Goal: Transaction & Acquisition: Purchase product/service

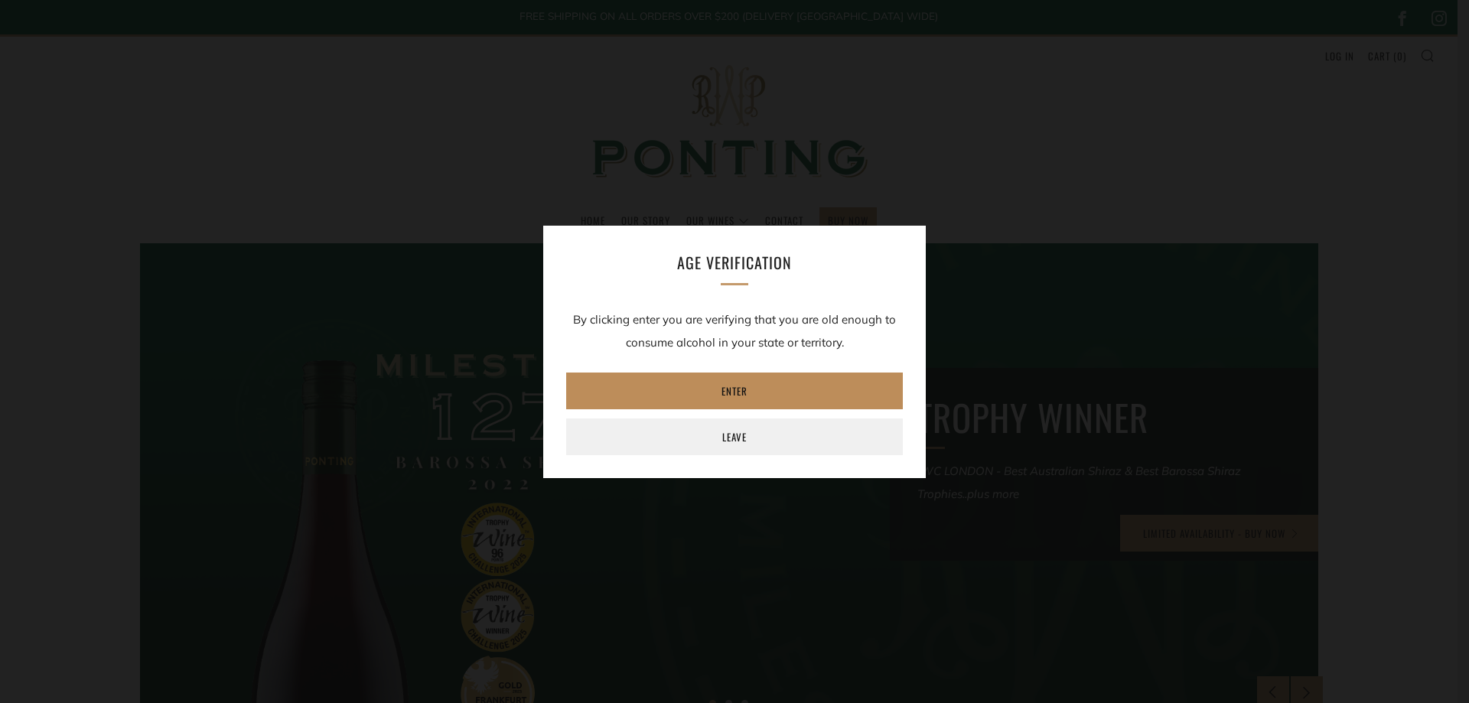
click at [737, 383] on link "Enter" at bounding box center [734, 391] width 337 height 37
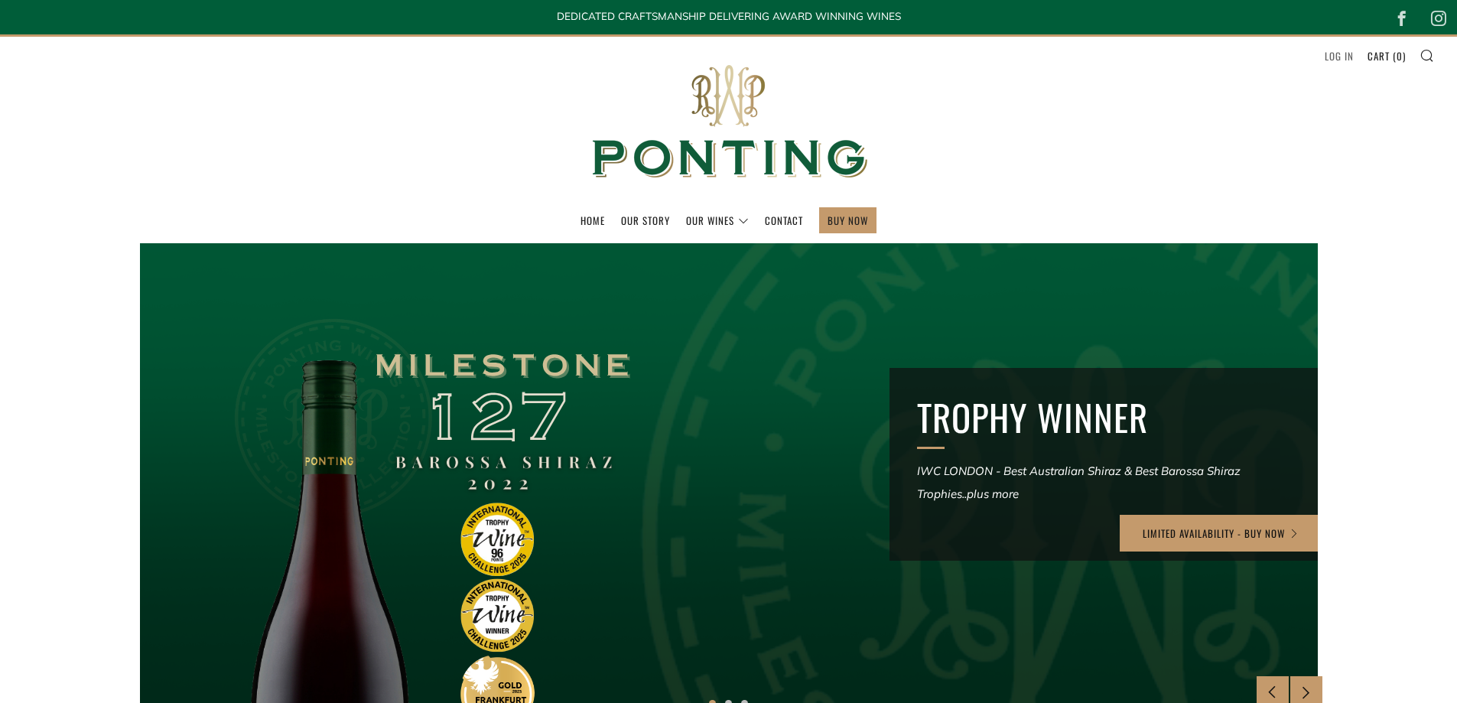
click at [1331, 54] on link "Log in" at bounding box center [1339, 56] width 29 height 24
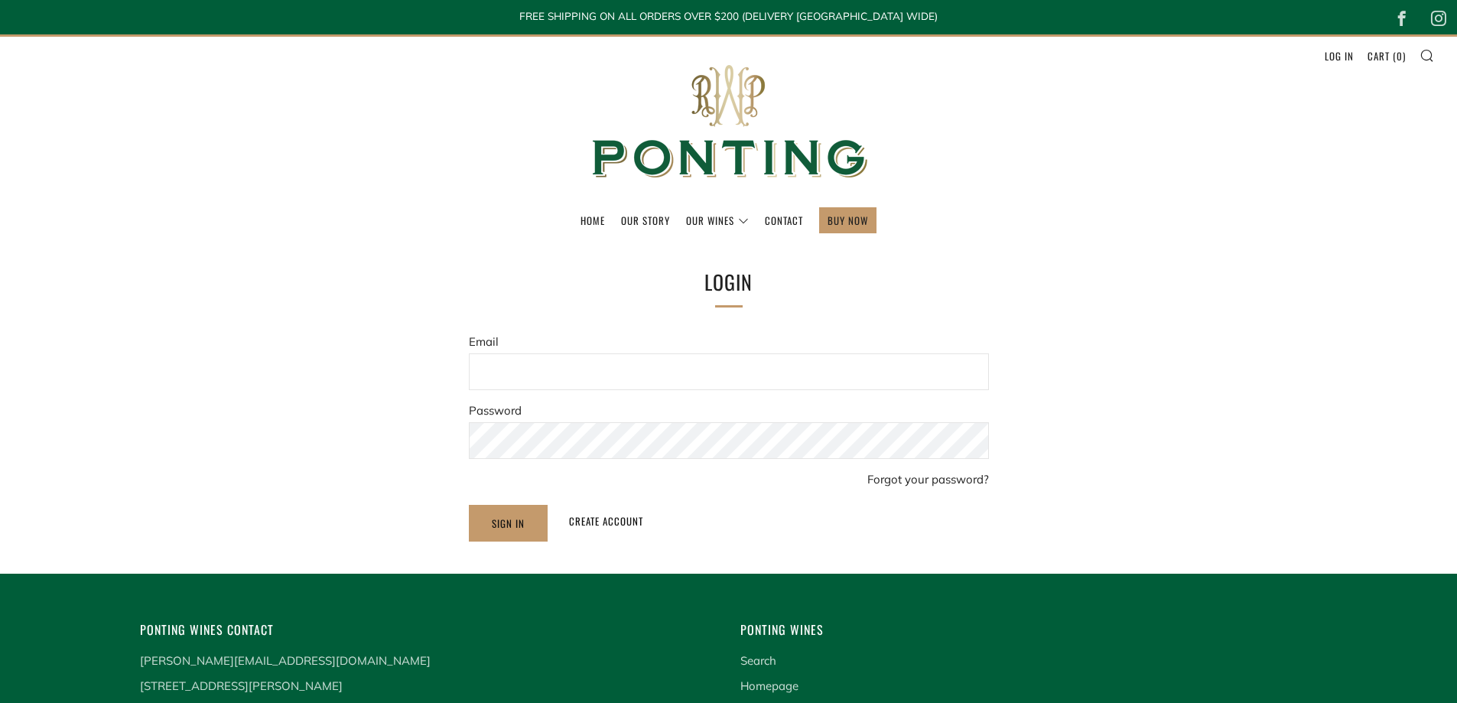
click at [529, 359] on input "Email" at bounding box center [729, 371] width 520 height 37
click at [461, 246] on div "Home Our Story Our Wines The Collection News & Reviews Contact" at bounding box center [728, 487] width 1457 height 975
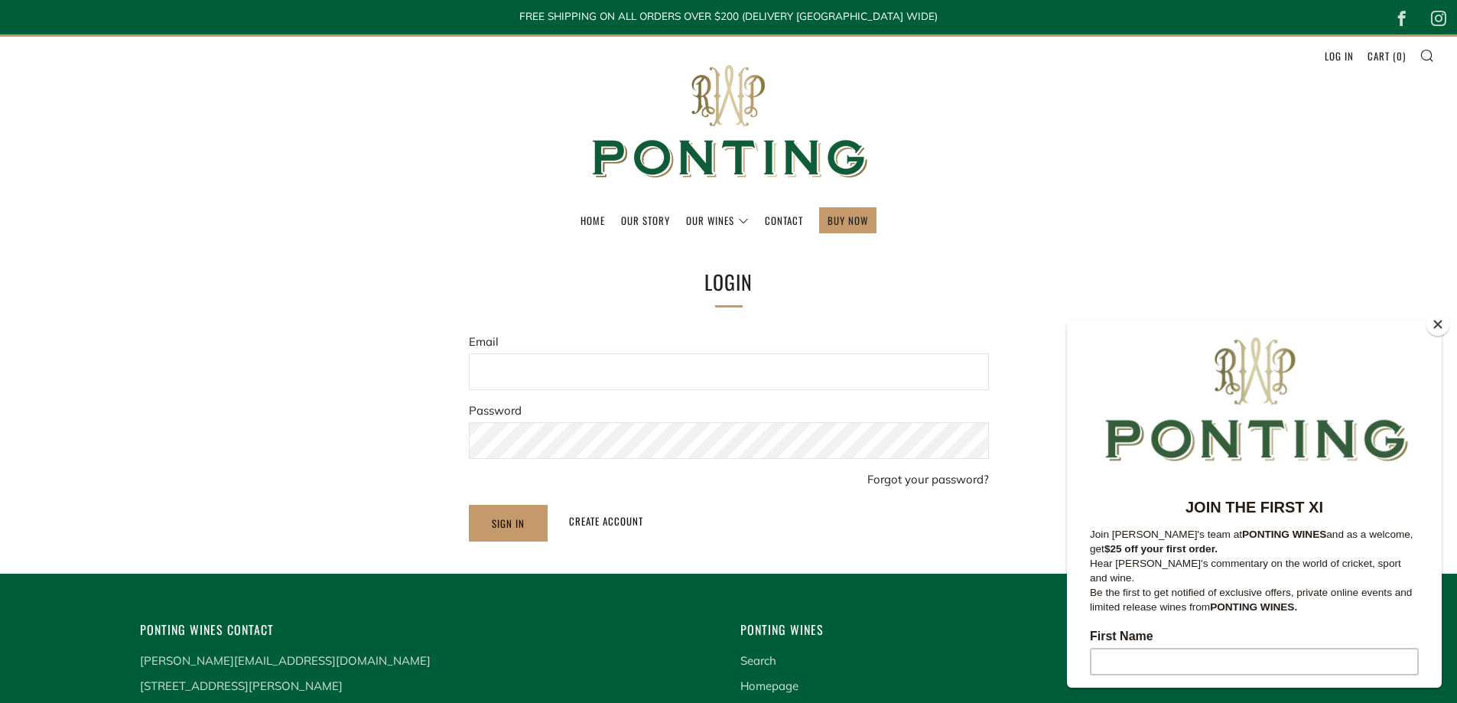
click at [540, 365] on input "Email" at bounding box center [729, 371] width 520 height 37
type input "[EMAIL_ADDRESS][DOMAIN_NAME]"
click at [469, 505] on input "Sign In" at bounding box center [508, 523] width 79 height 37
click at [506, 524] on input "Sign In" at bounding box center [508, 523] width 79 height 37
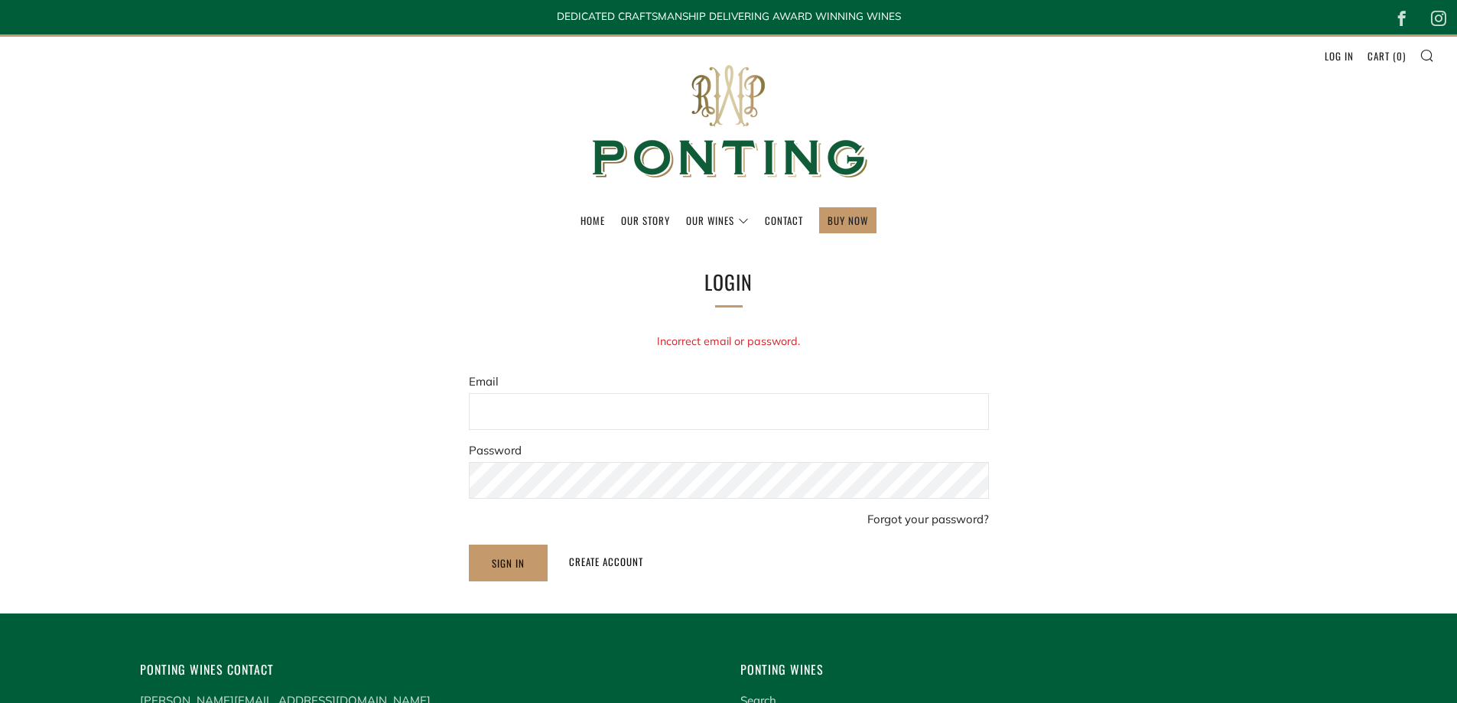
click at [969, 292] on h1 "Login" at bounding box center [729, 282] width 505 height 32
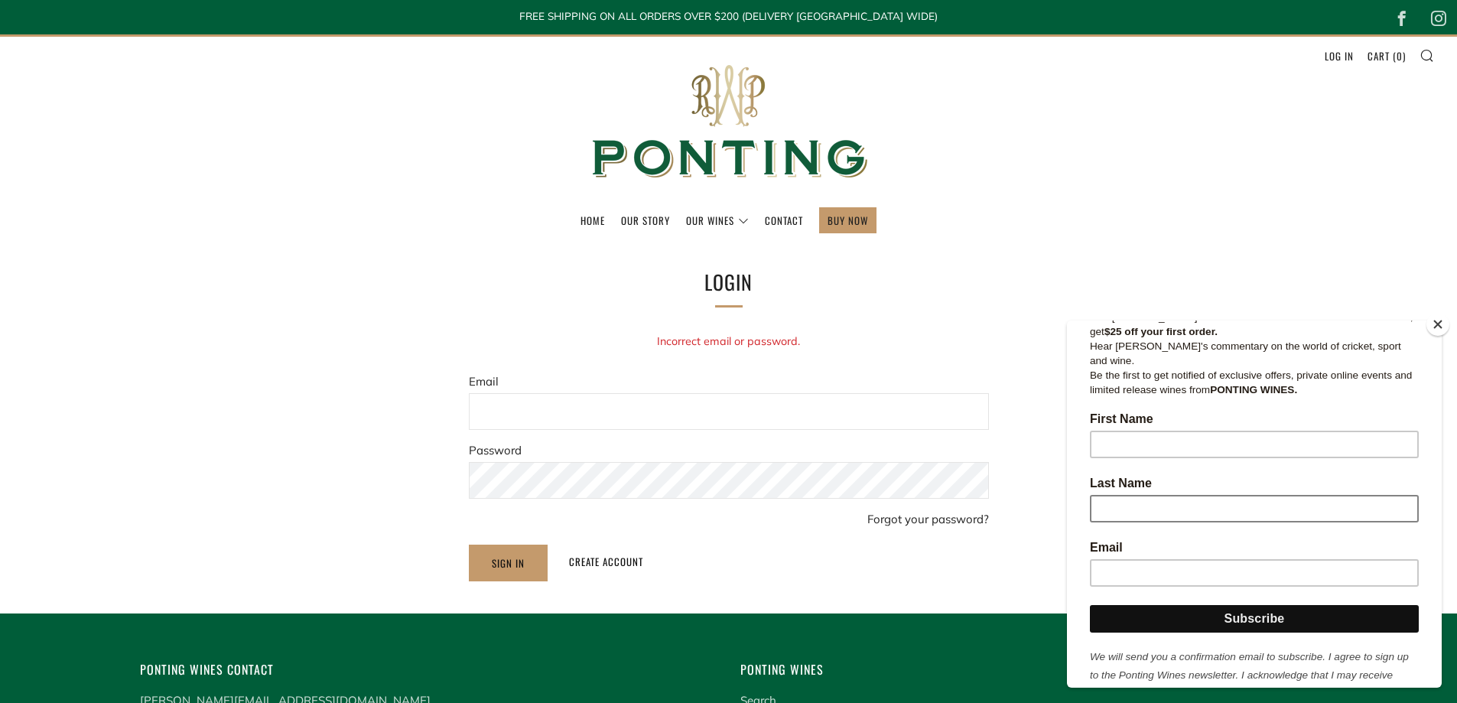
scroll to position [230, 0]
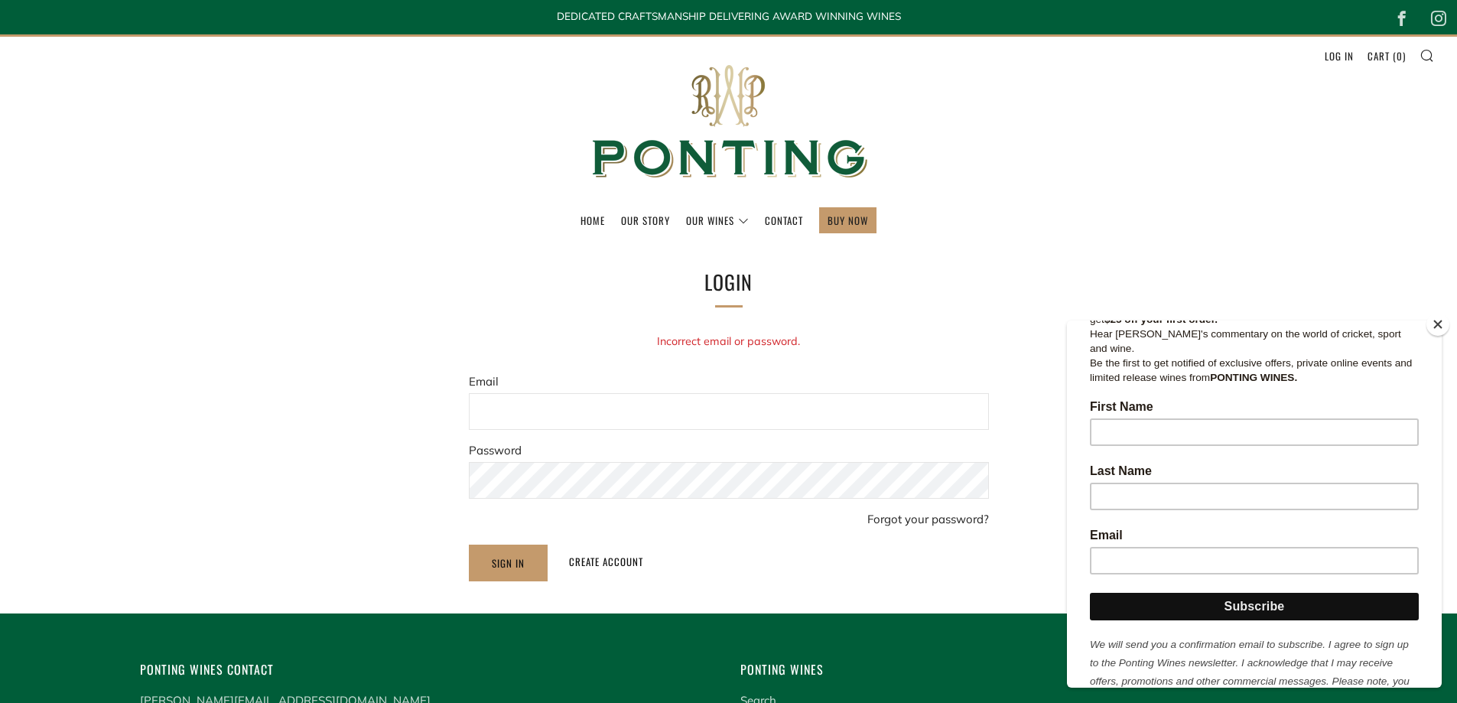
click at [650, 407] on input "Email" at bounding box center [729, 411] width 520 height 37
type input "[EMAIL_ADDRESS][DOMAIN_NAME]"
click at [922, 518] on link "Forgot your password?" at bounding box center [929, 519] width 122 height 15
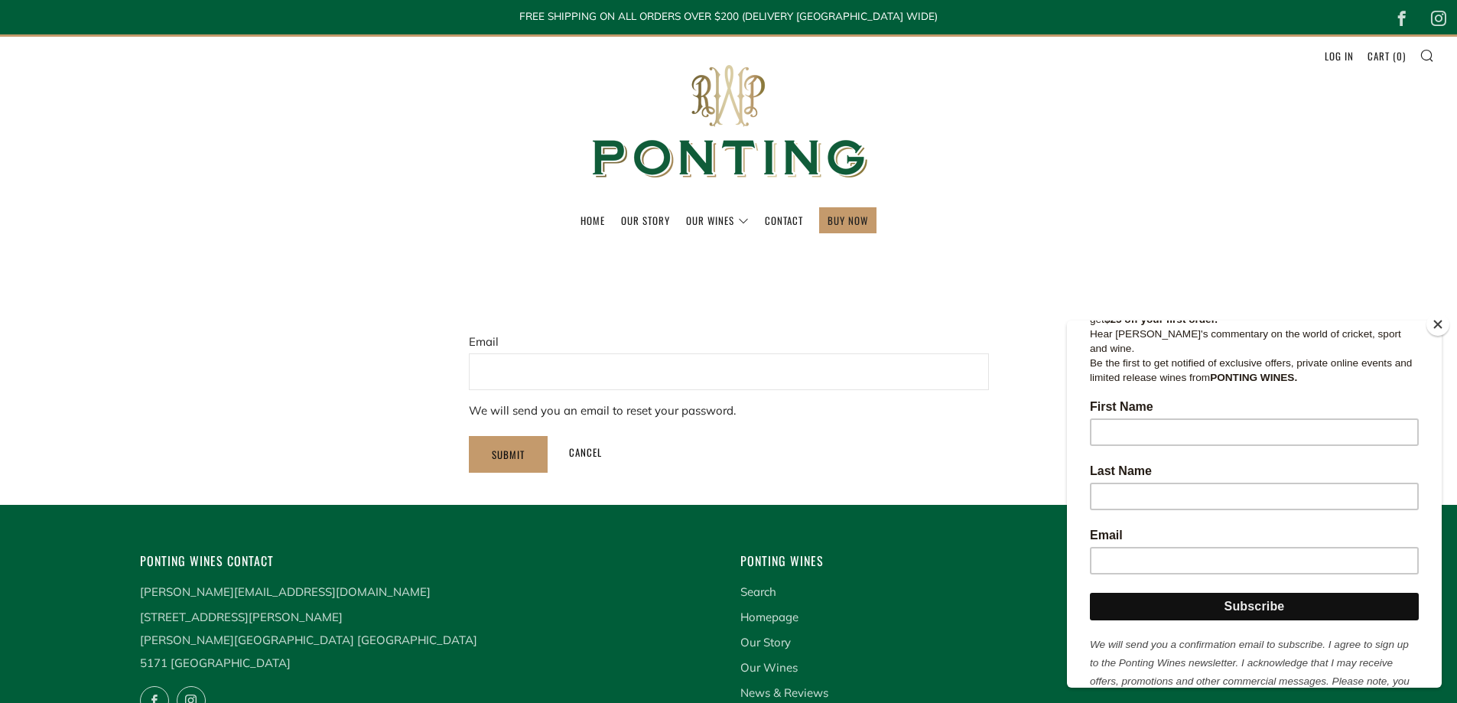
click at [500, 373] on input "Email" at bounding box center [729, 371] width 520 height 37
type input "[EMAIL_ADDRESS][DOMAIN_NAME]"
click at [500, 451] on input "Submit" at bounding box center [508, 454] width 79 height 37
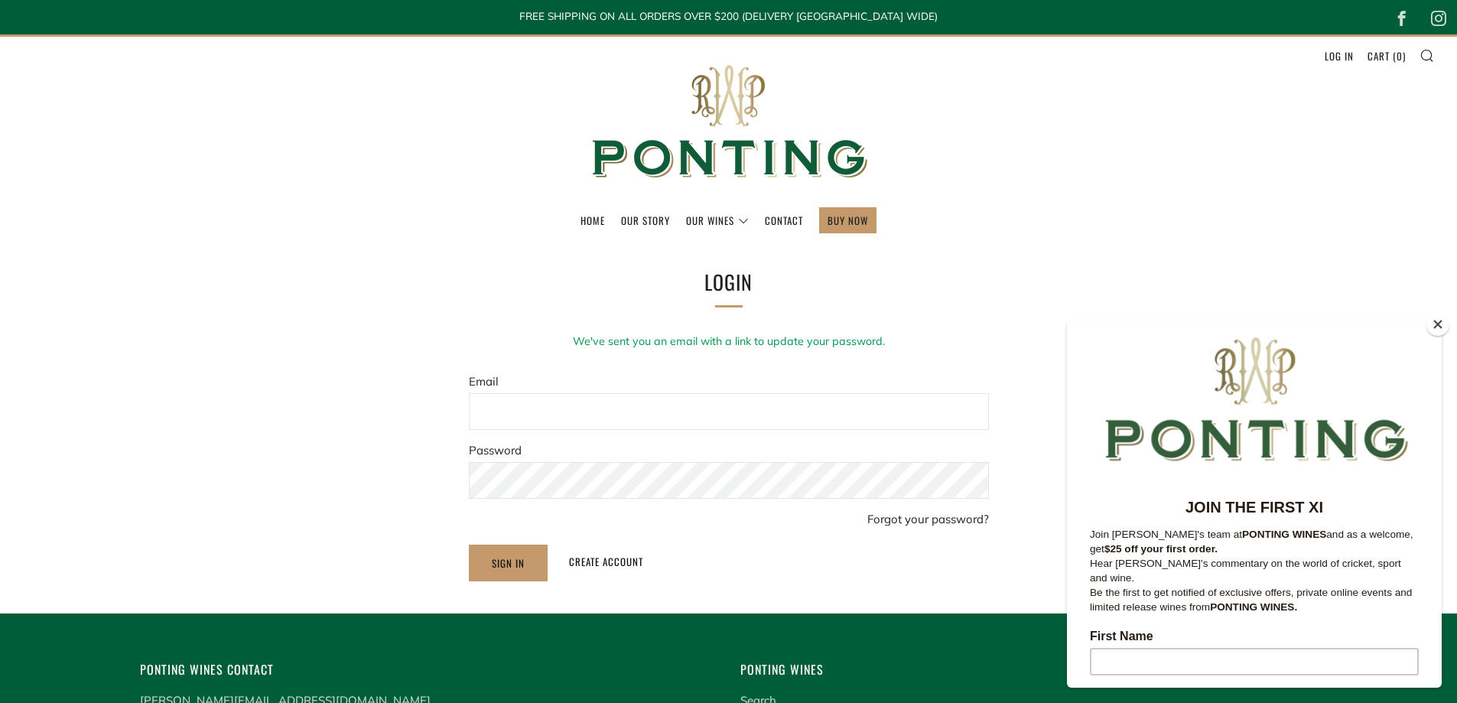
click at [200, 121] on header "Menu Search Cart Home Our Story Our Wines 0 )" at bounding box center [728, 138] width 1457 height 209
click at [1437, 323] on button "Close" at bounding box center [1438, 324] width 23 height 23
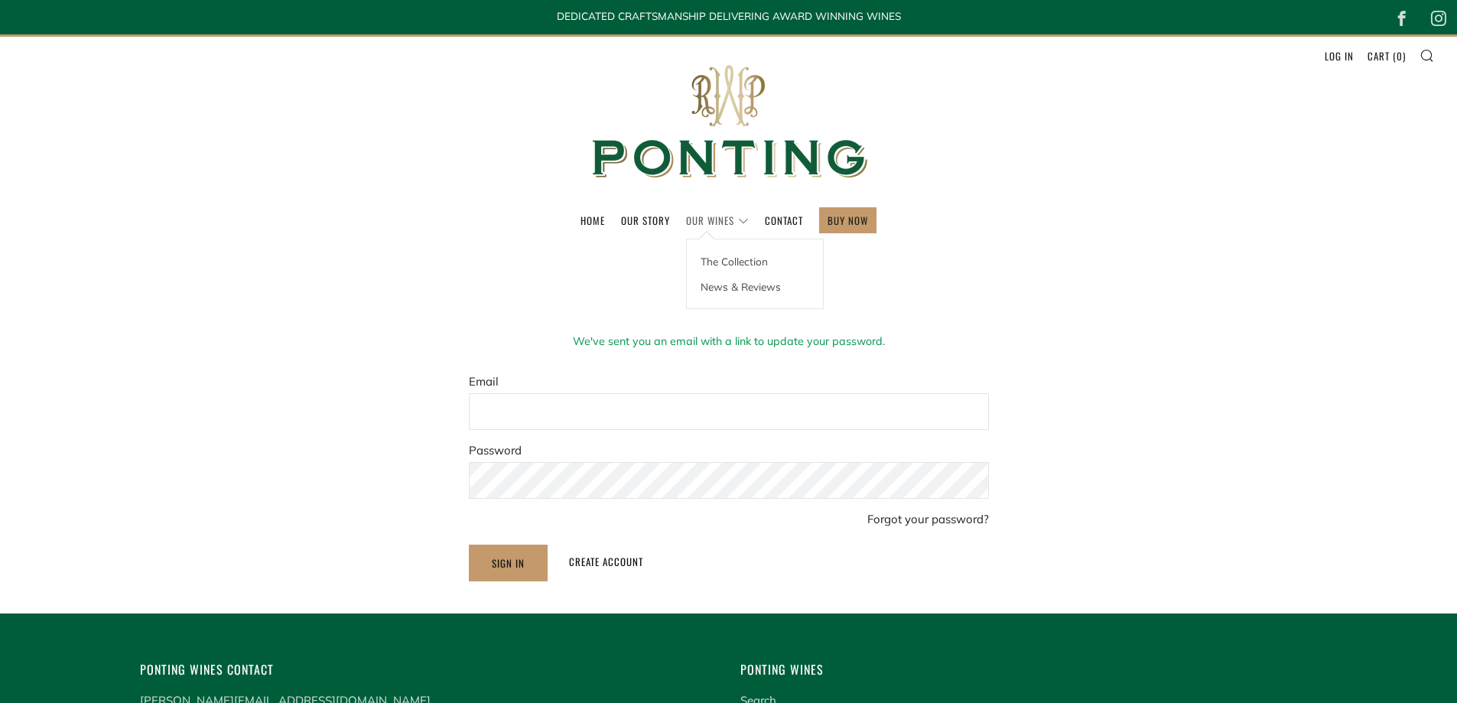
click at [723, 217] on link "Our Wines" at bounding box center [717, 220] width 63 height 24
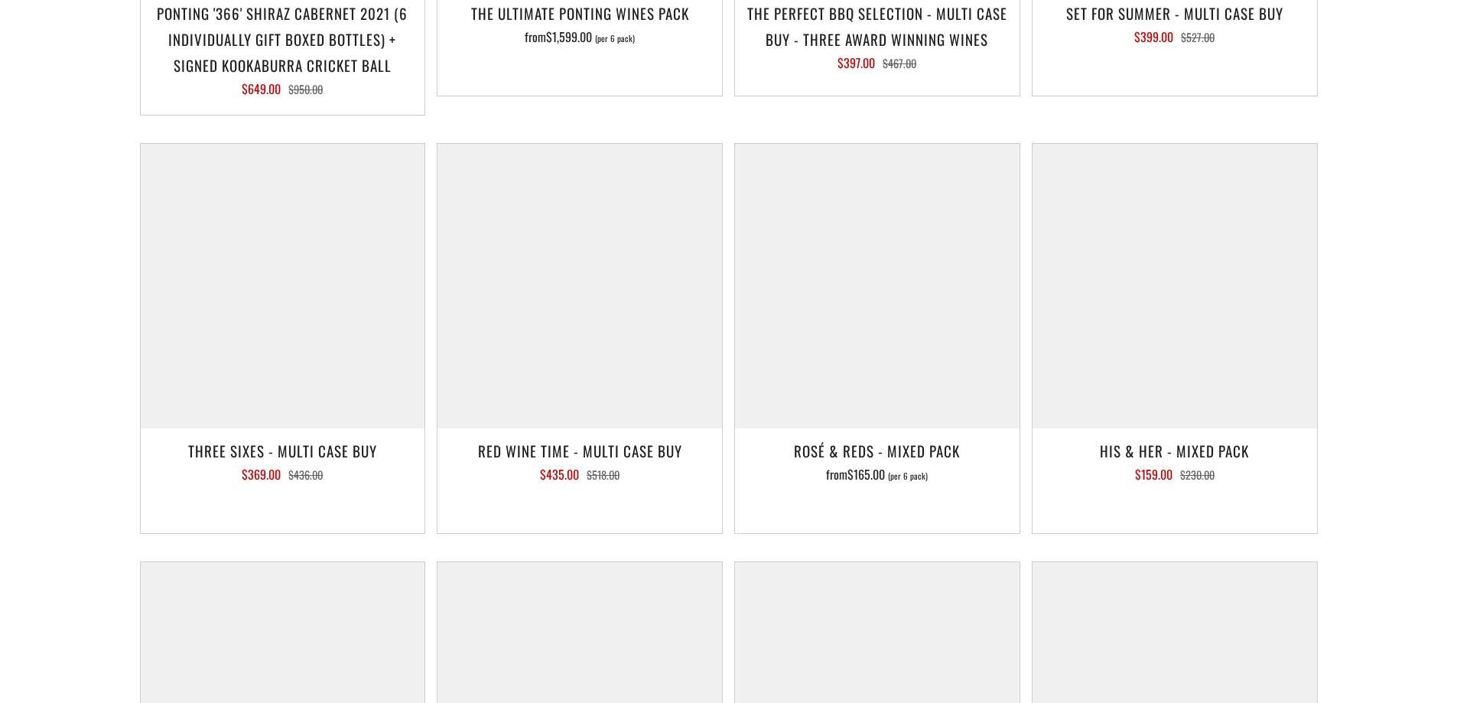
scroll to position [1989, 0]
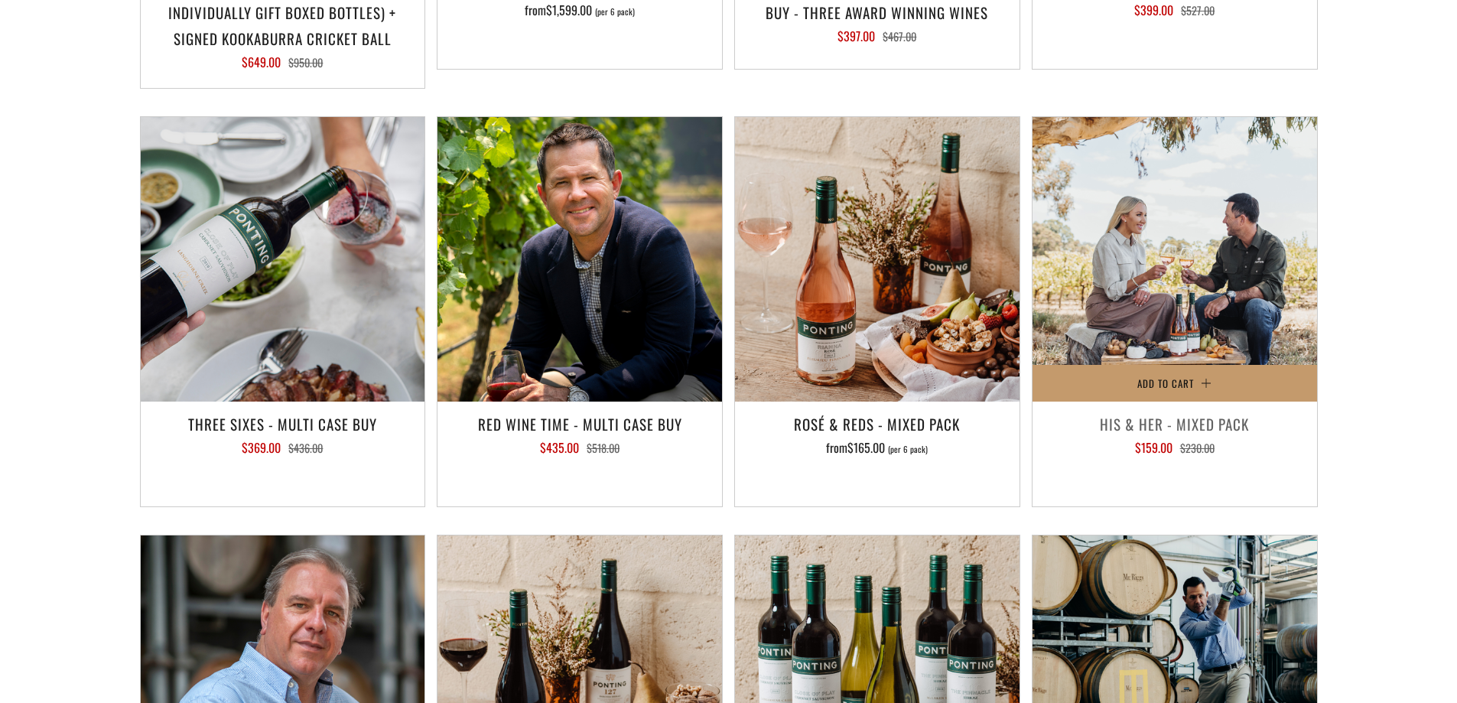
click at [1139, 411] on h3 "His & Her - Mixed Pack" at bounding box center [1174, 424] width 269 height 26
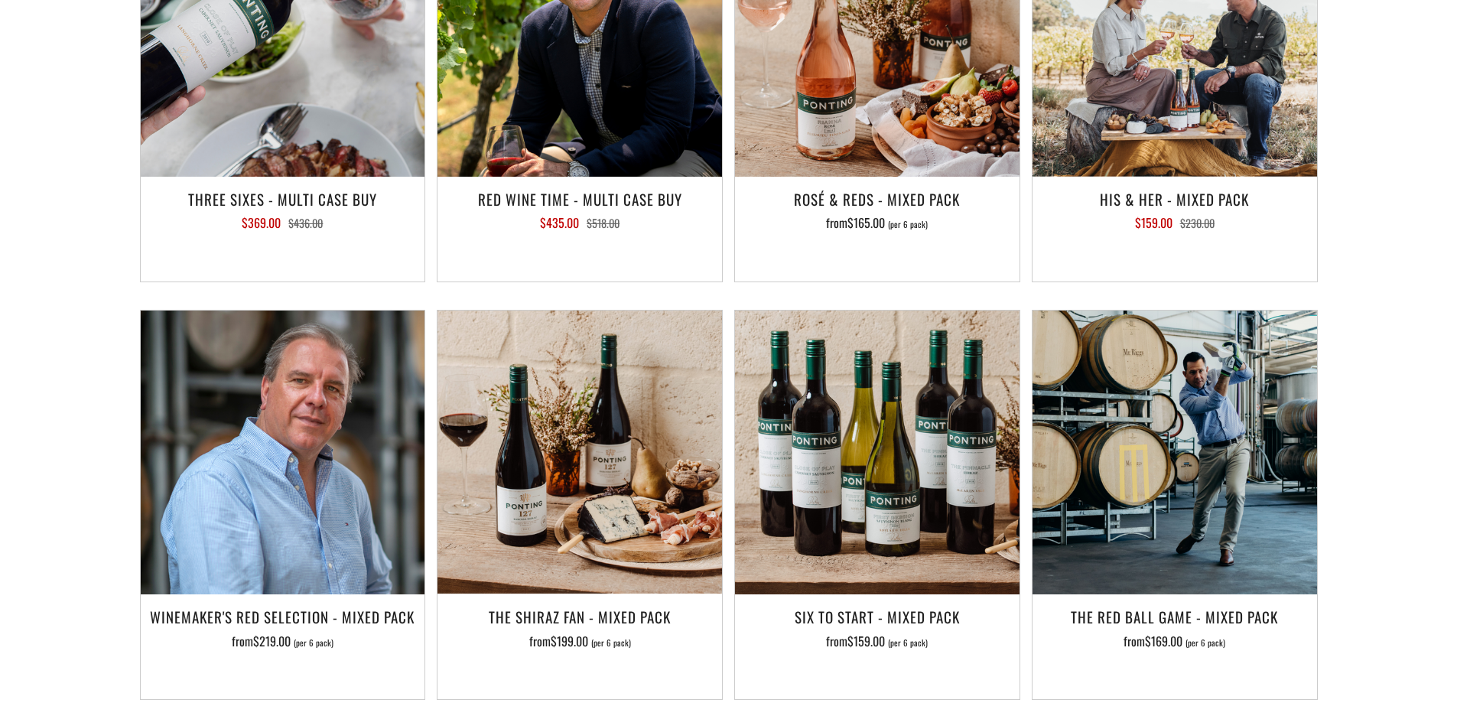
scroll to position [2219, 0]
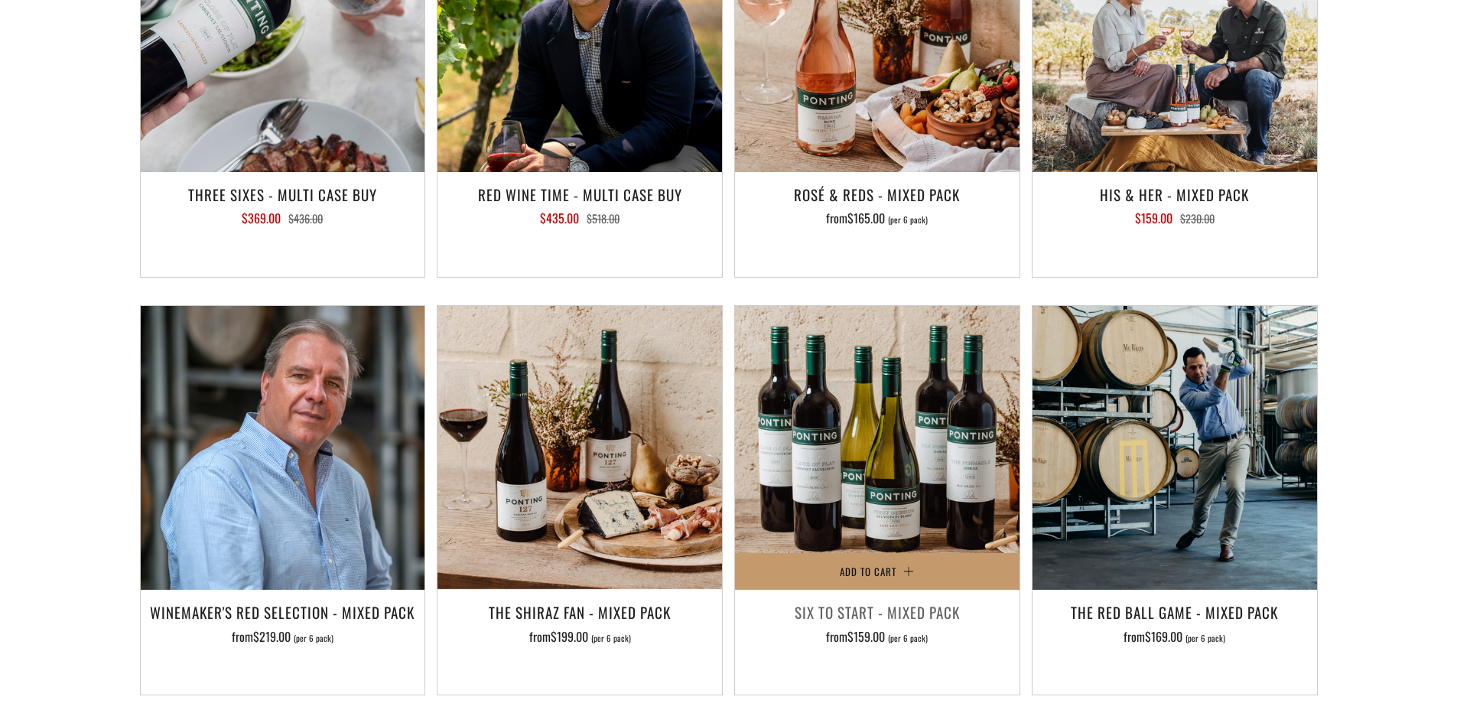
click at [838, 599] on h3 "Six To Start - Mixed Pack" at bounding box center [877, 612] width 269 height 26
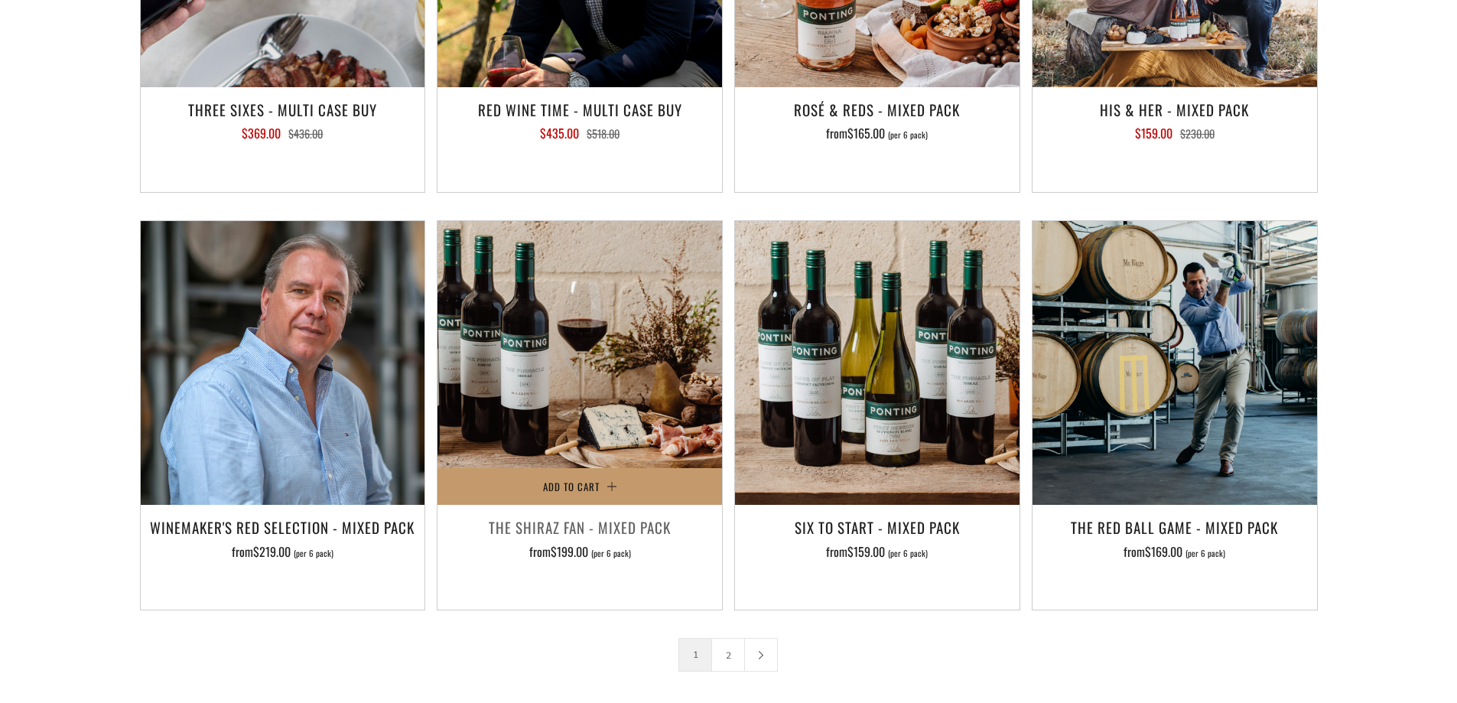
scroll to position [2448, 0]
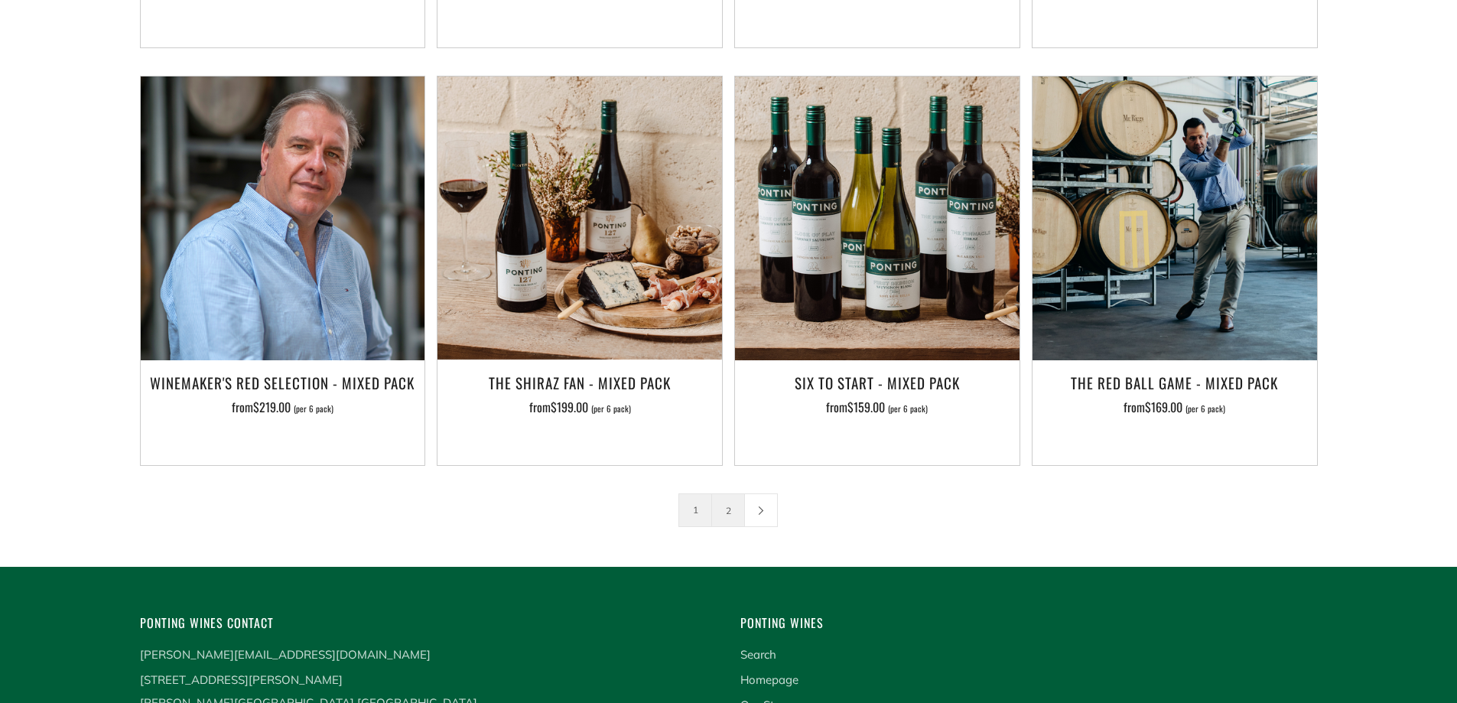
click at [730, 494] on link "2" at bounding box center [728, 510] width 32 height 32
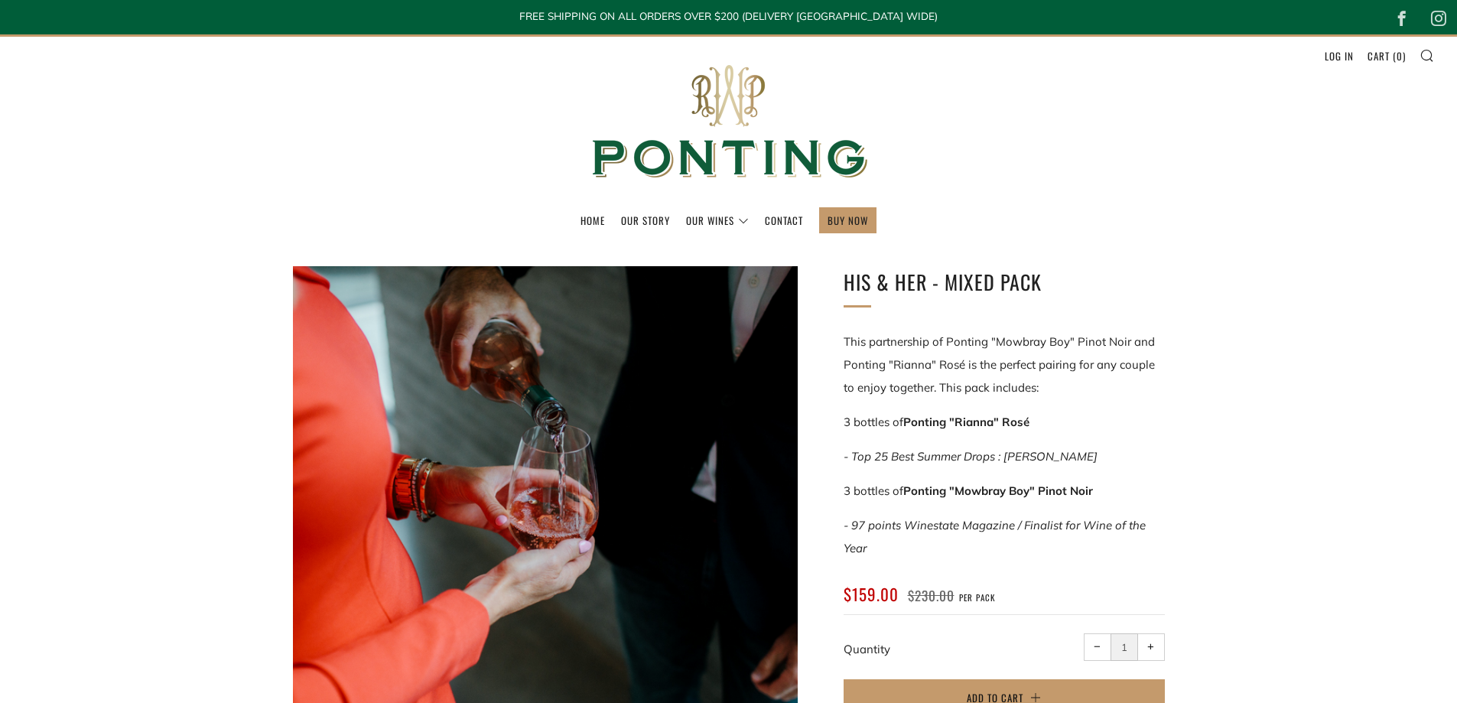
scroll to position [77, 0]
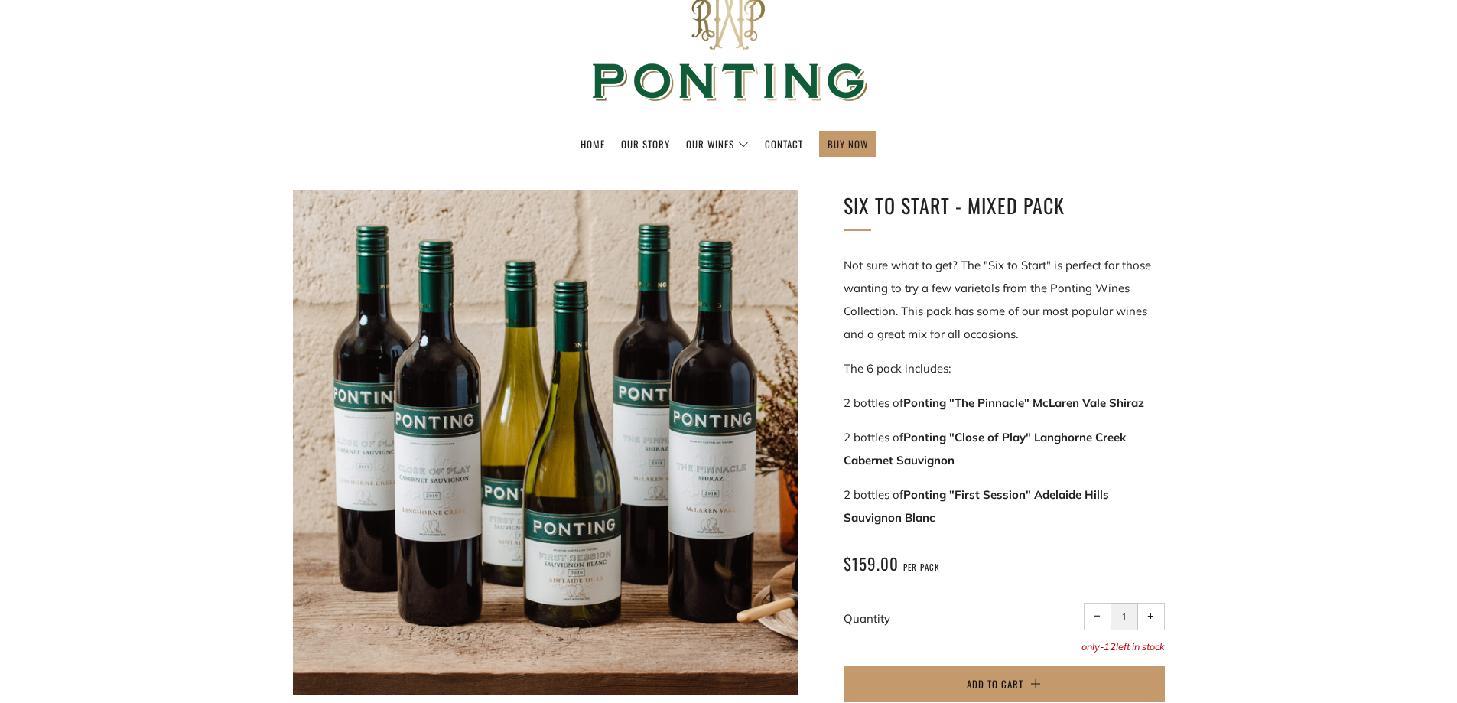
scroll to position [153, 0]
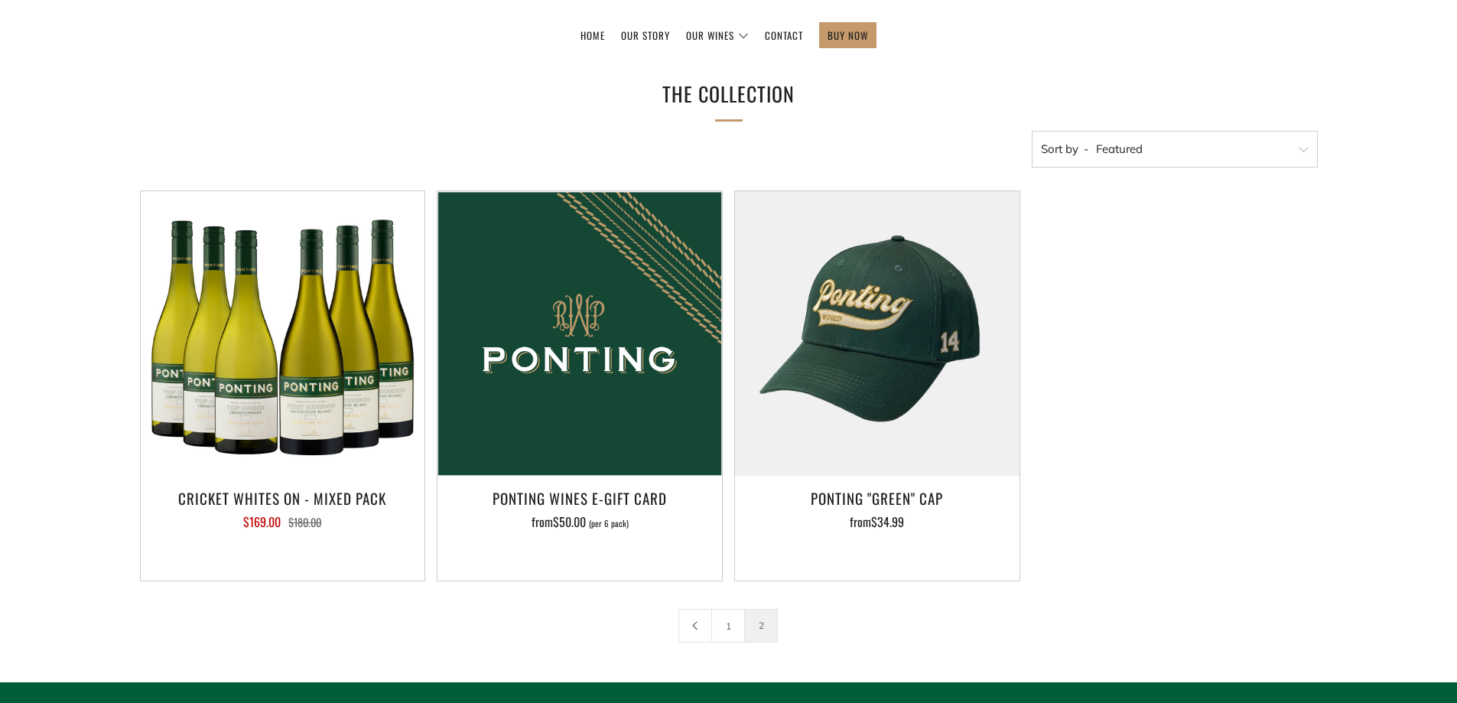
scroll to position [230, 0]
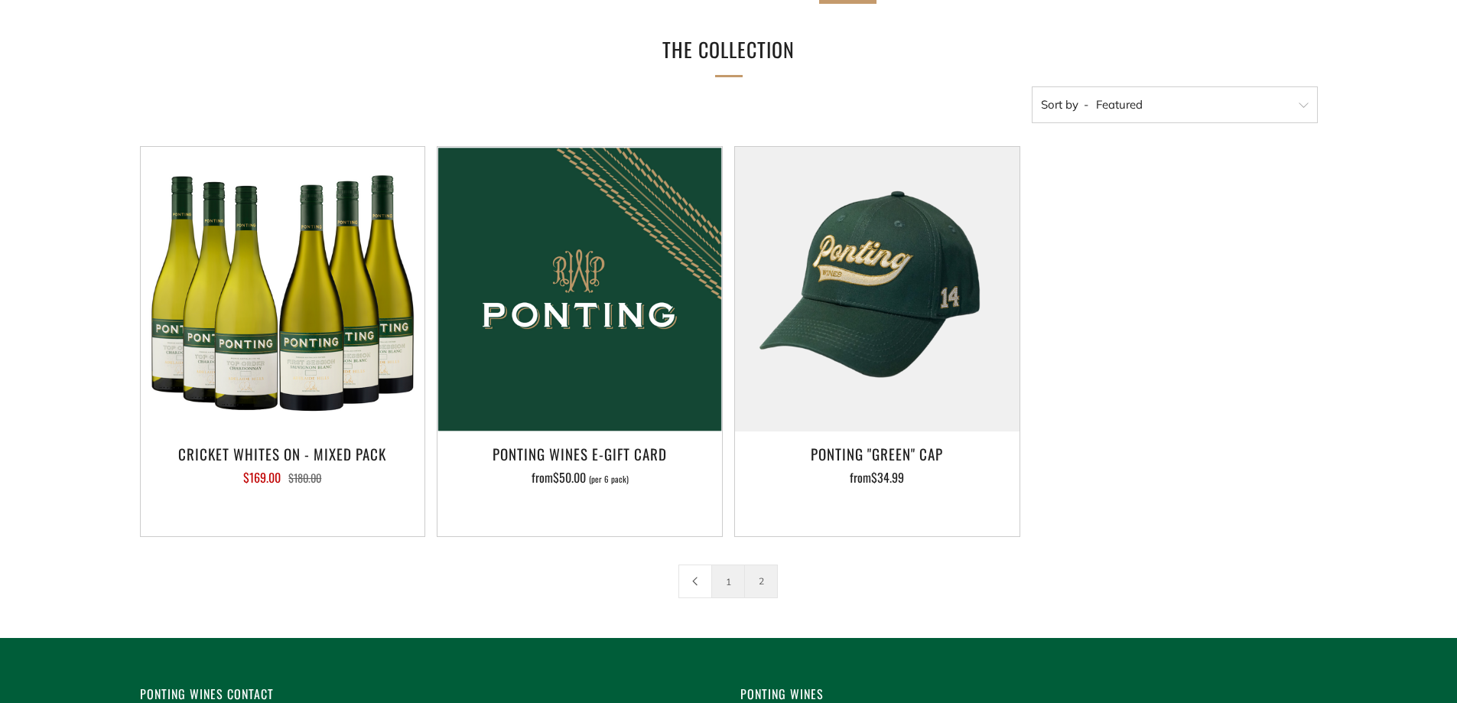
click at [733, 579] on link "1" at bounding box center [728, 581] width 32 height 32
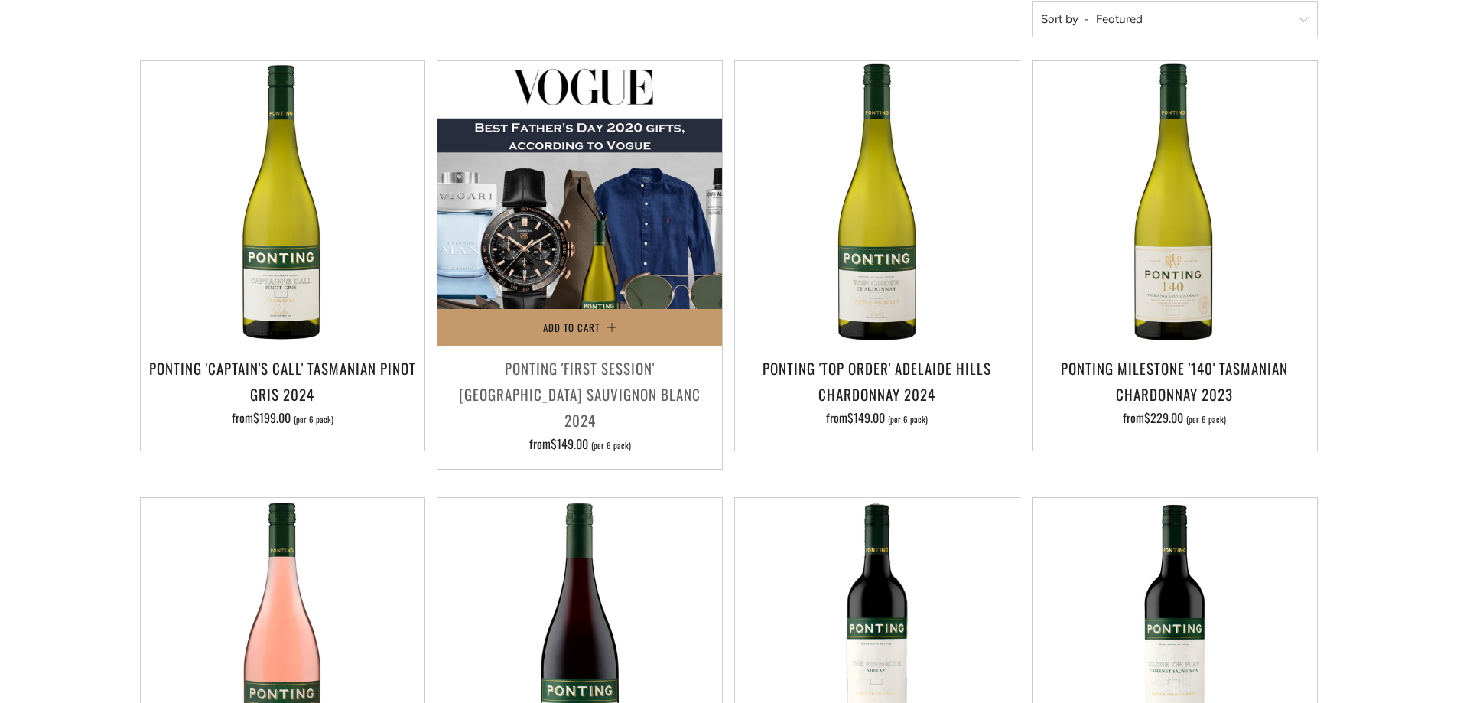
scroll to position [306, 0]
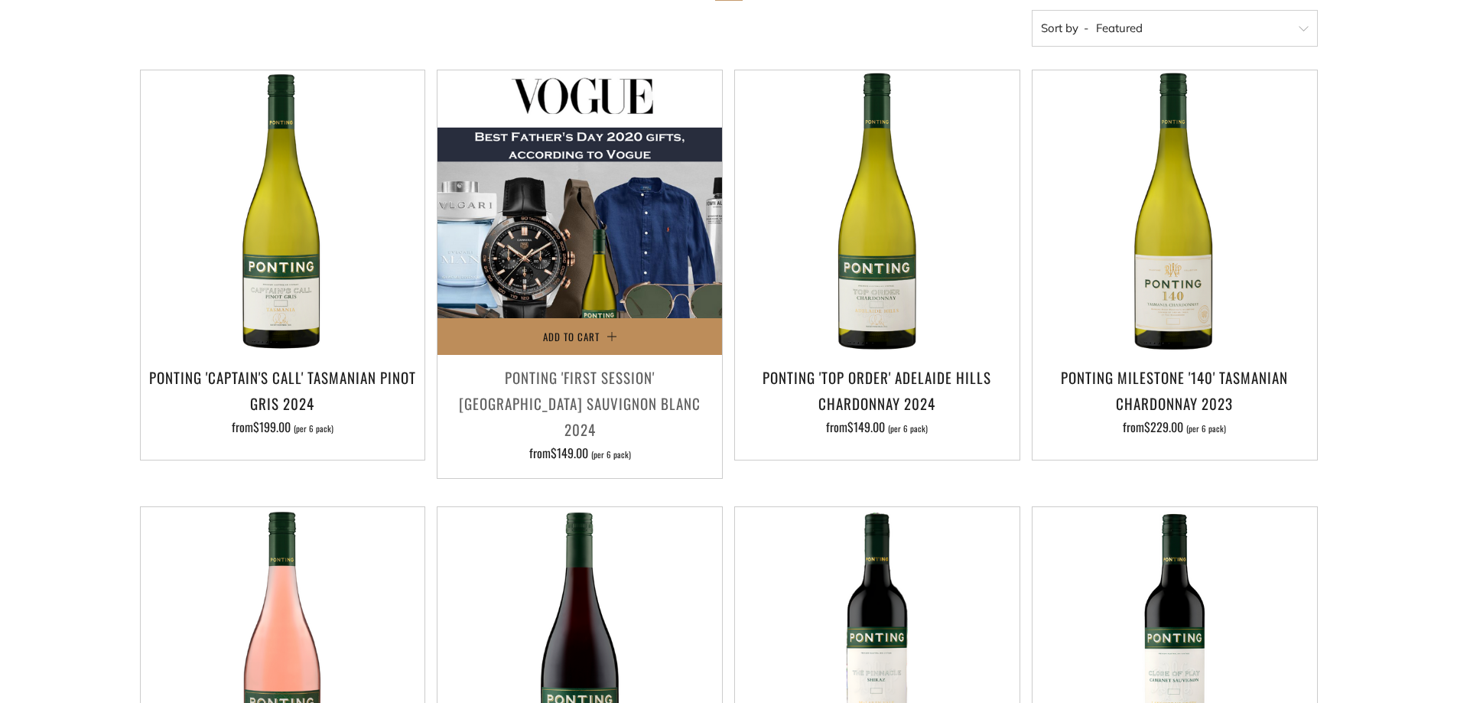
click at [571, 325] on button "Add to Cart" at bounding box center [580, 336] width 285 height 37
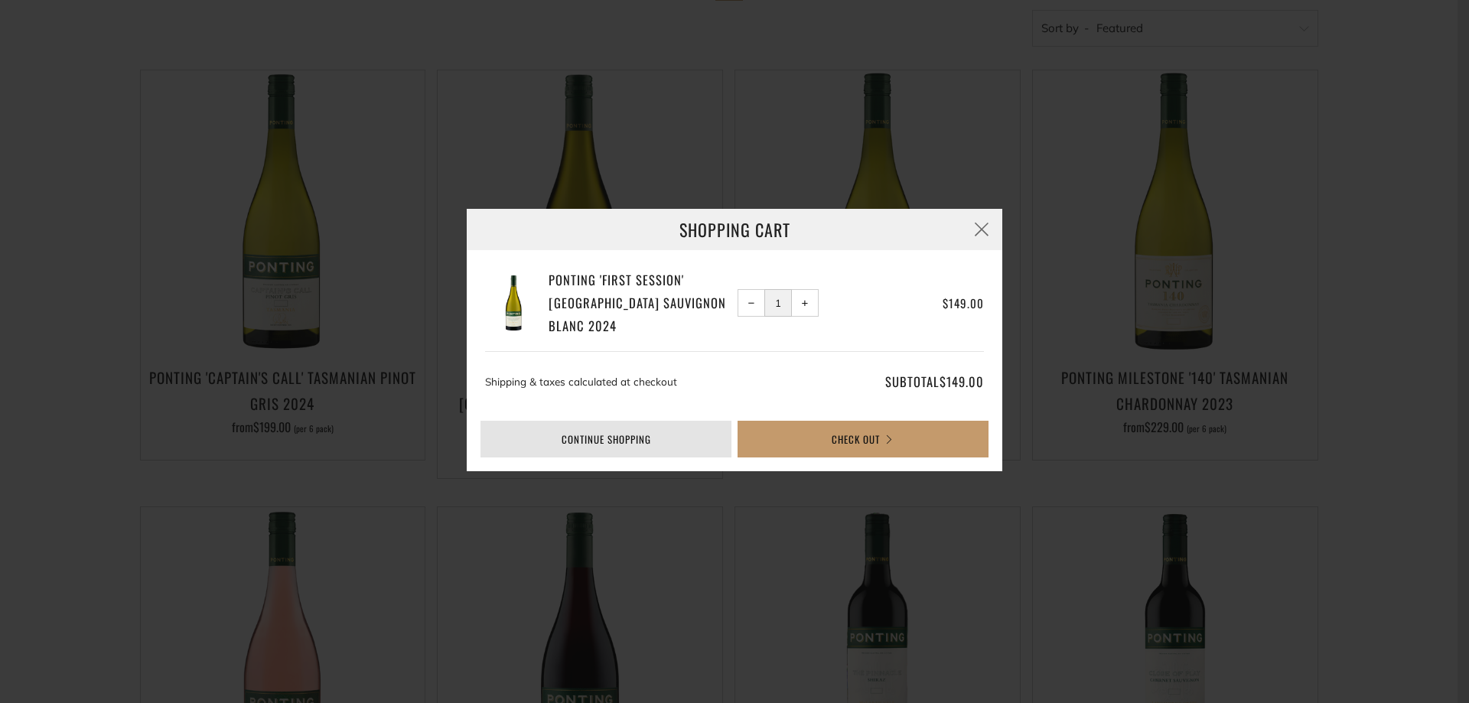
click at [606, 433] on link "Continue shopping" at bounding box center [605, 439] width 251 height 37
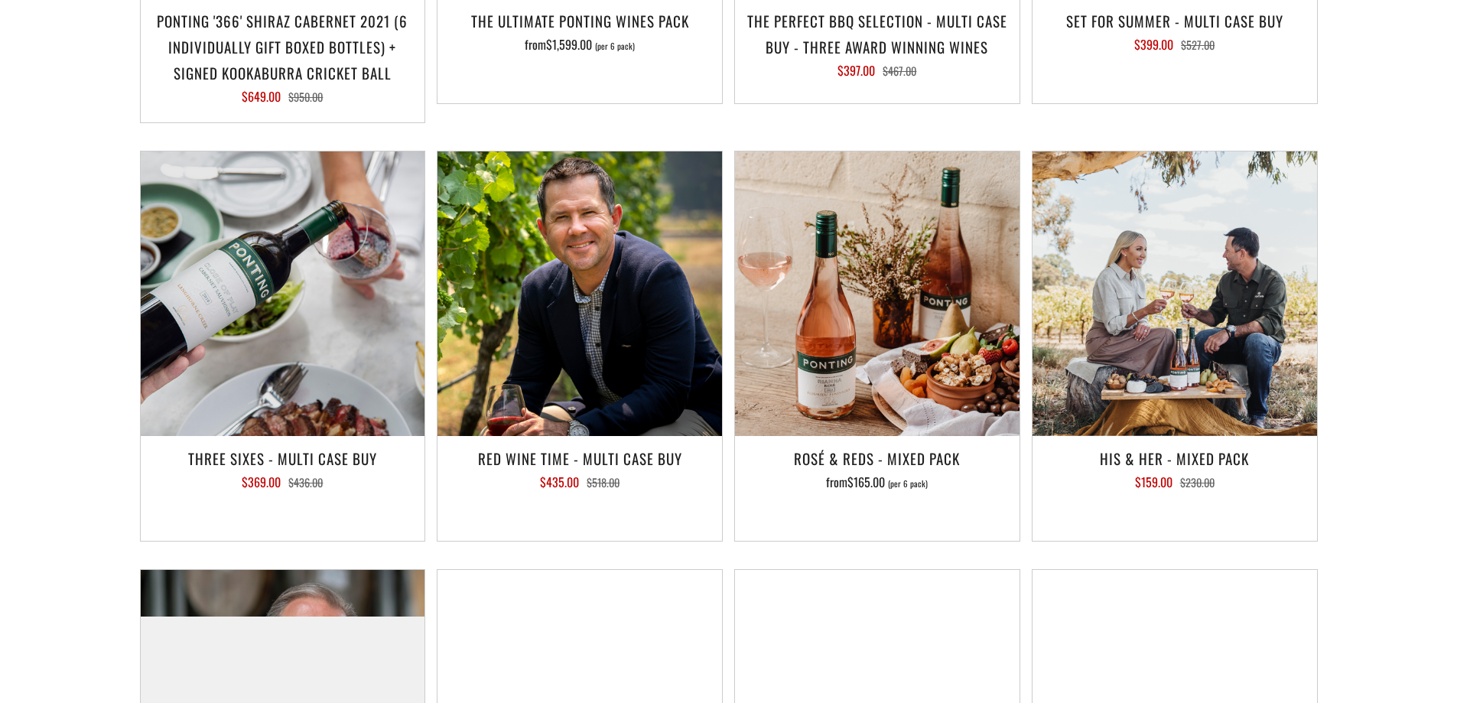
scroll to position [1989, 0]
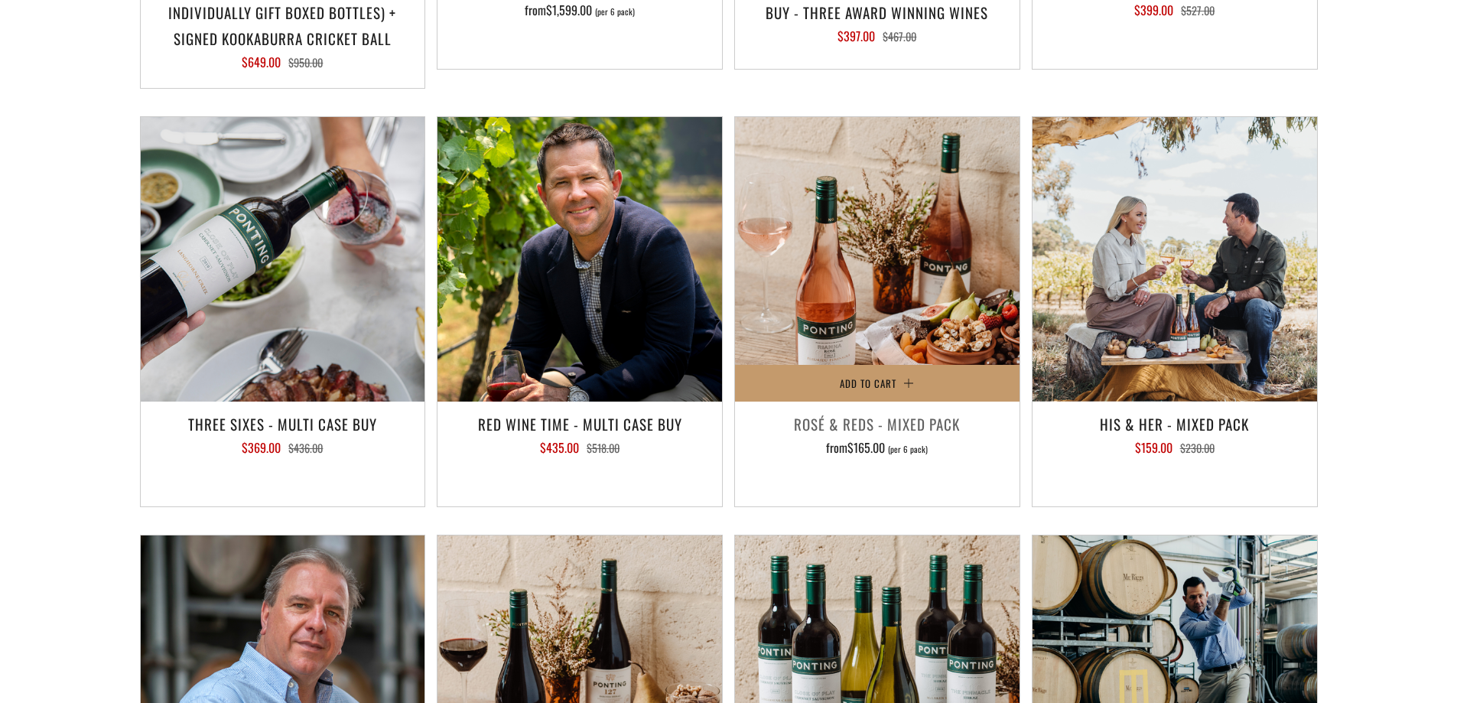
click at [858, 411] on h3 "Rosé & Reds - Mixed Pack" at bounding box center [877, 424] width 269 height 26
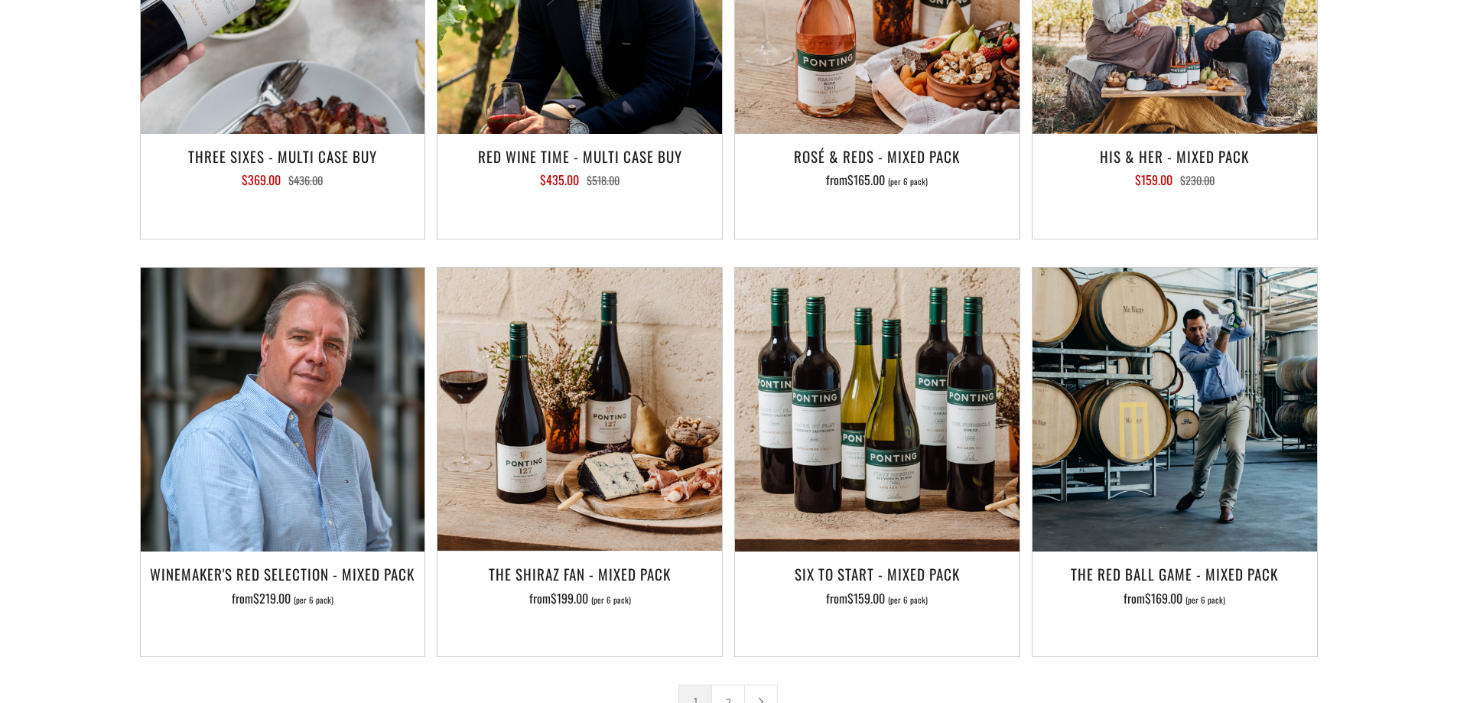
scroll to position [2295, 0]
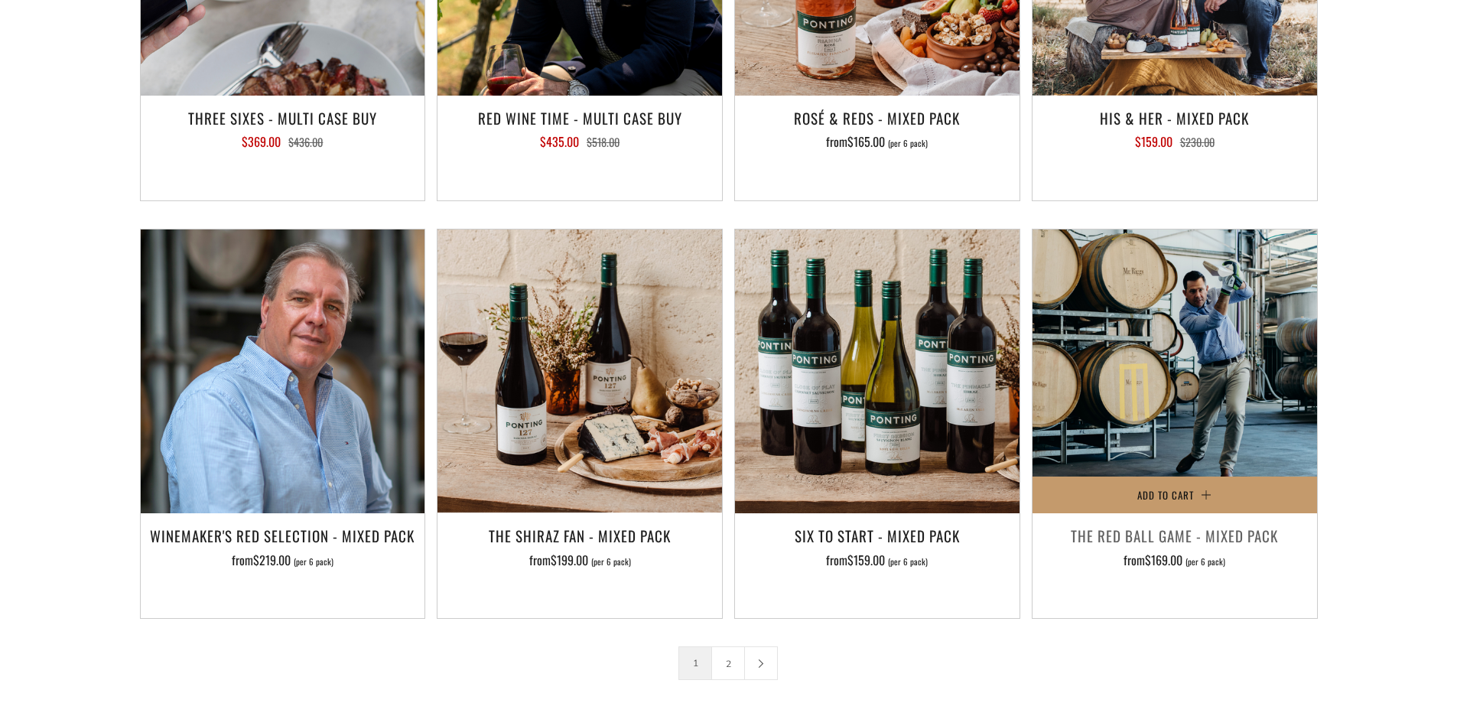
click at [1144, 523] on h3 "The Red Ball Game - Mixed Pack" at bounding box center [1174, 536] width 269 height 26
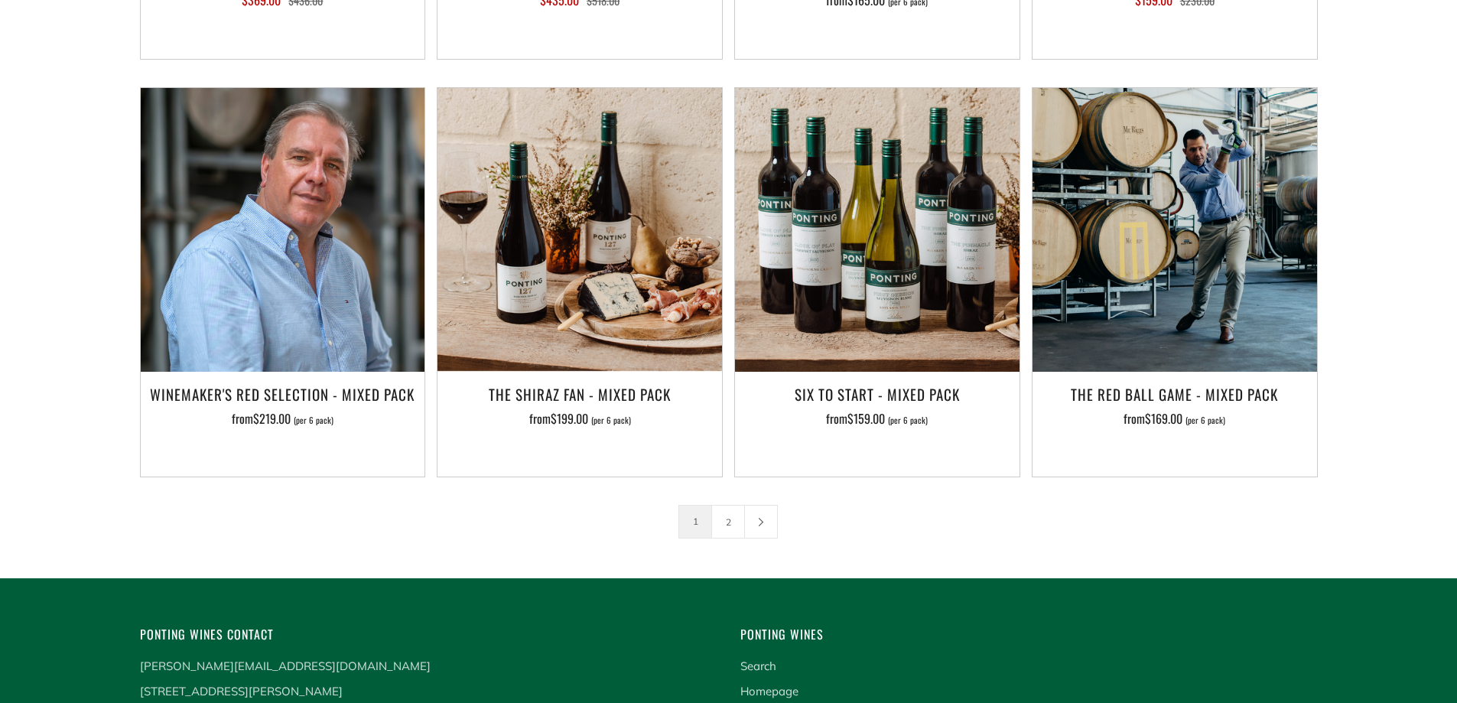
scroll to position [2448, 0]
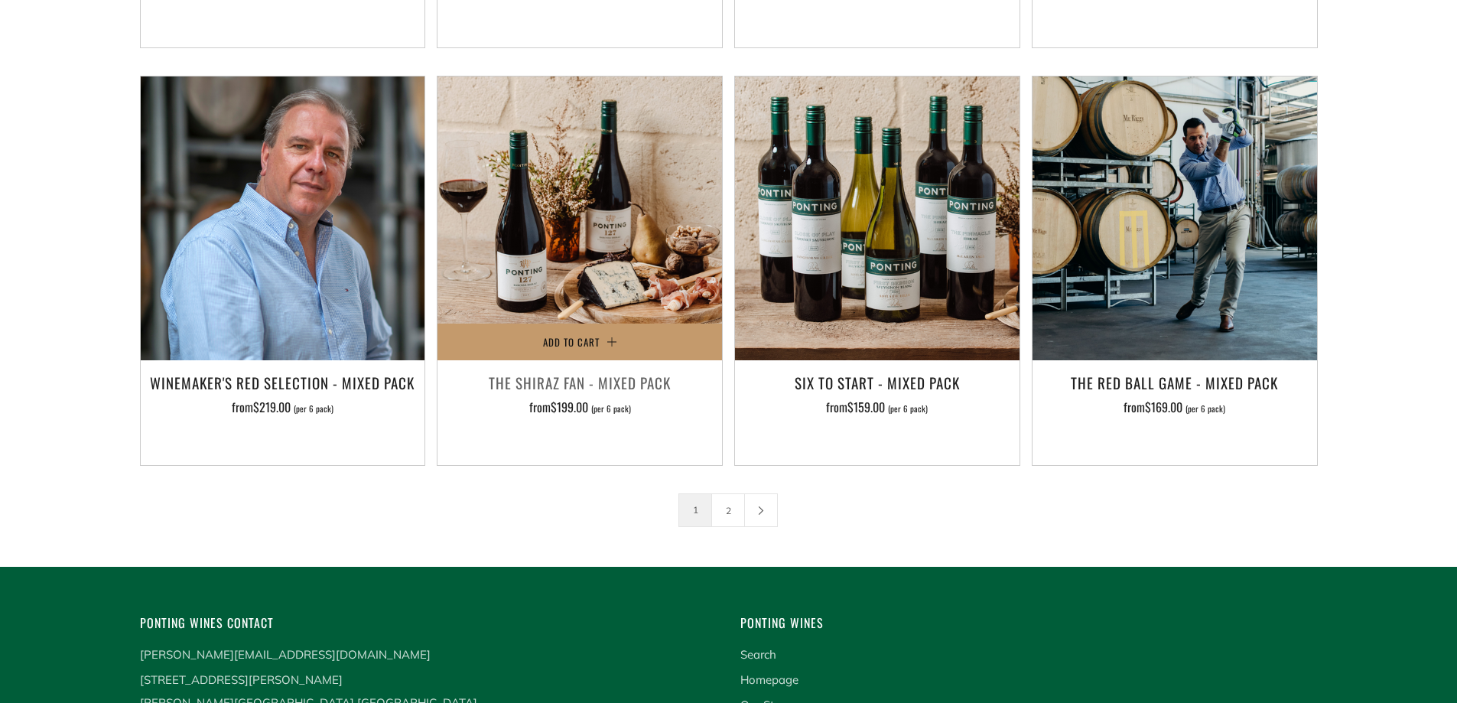
click at [545, 370] on h3 "The Shiraz Fan - Mixed Pack" at bounding box center [579, 383] width 269 height 26
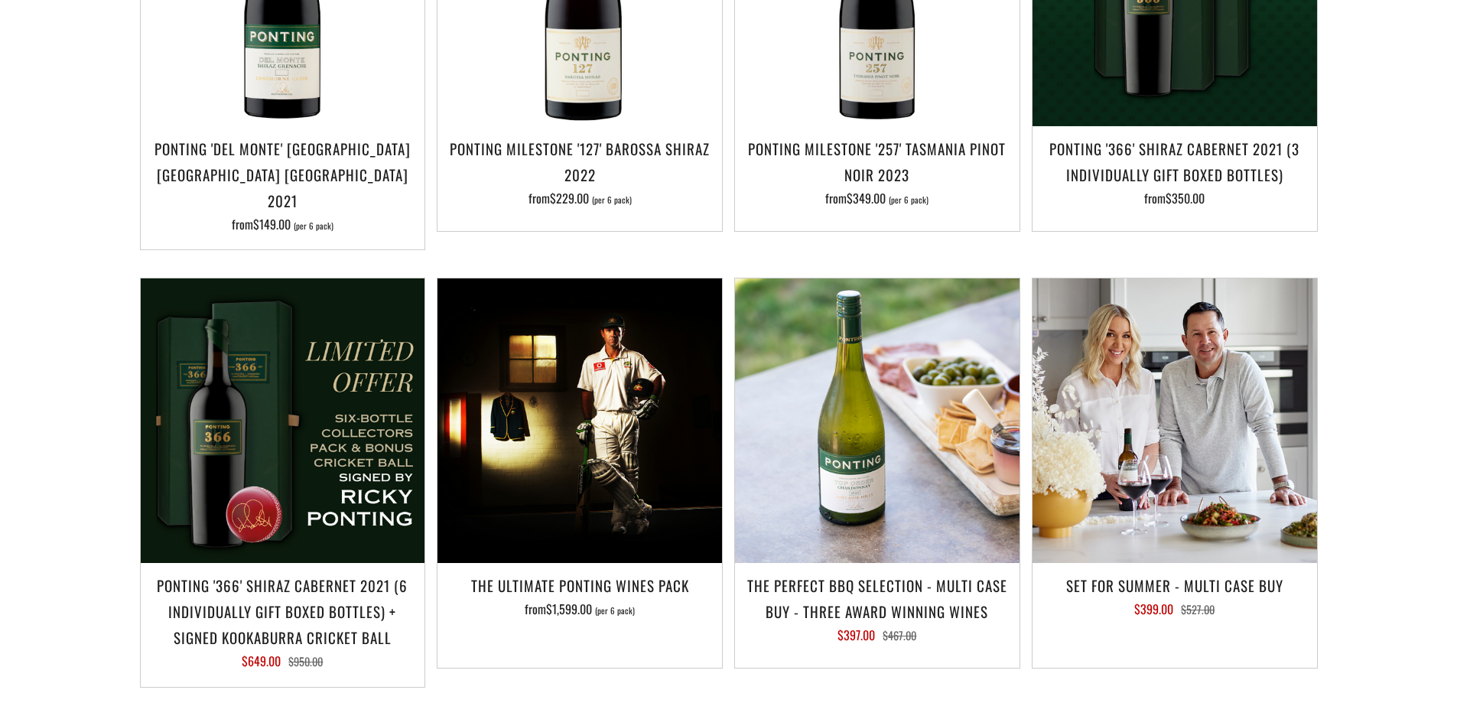
scroll to position [1148, 0]
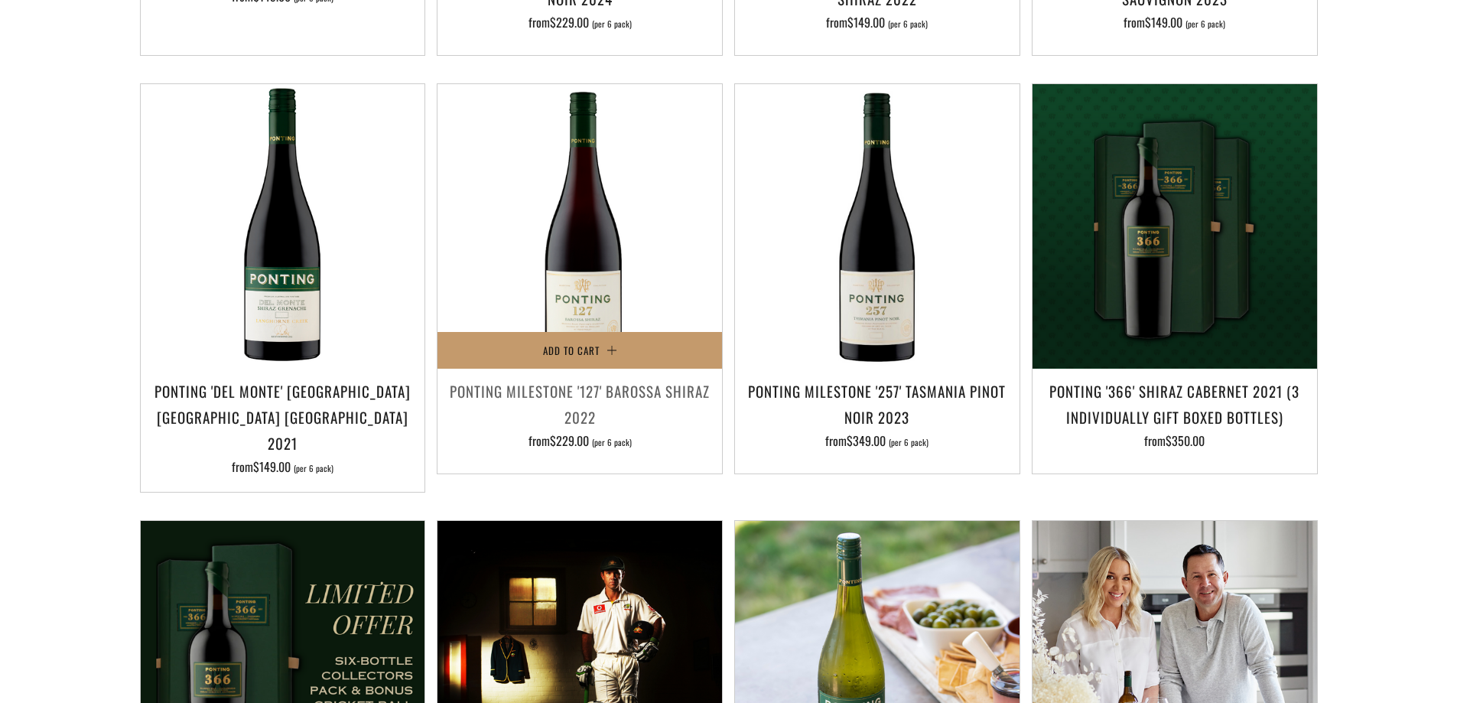
click at [575, 399] on h3 "Ponting Milestone '127' Barossa Shiraz 2022" at bounding box center [579, 404] width 269 height 52
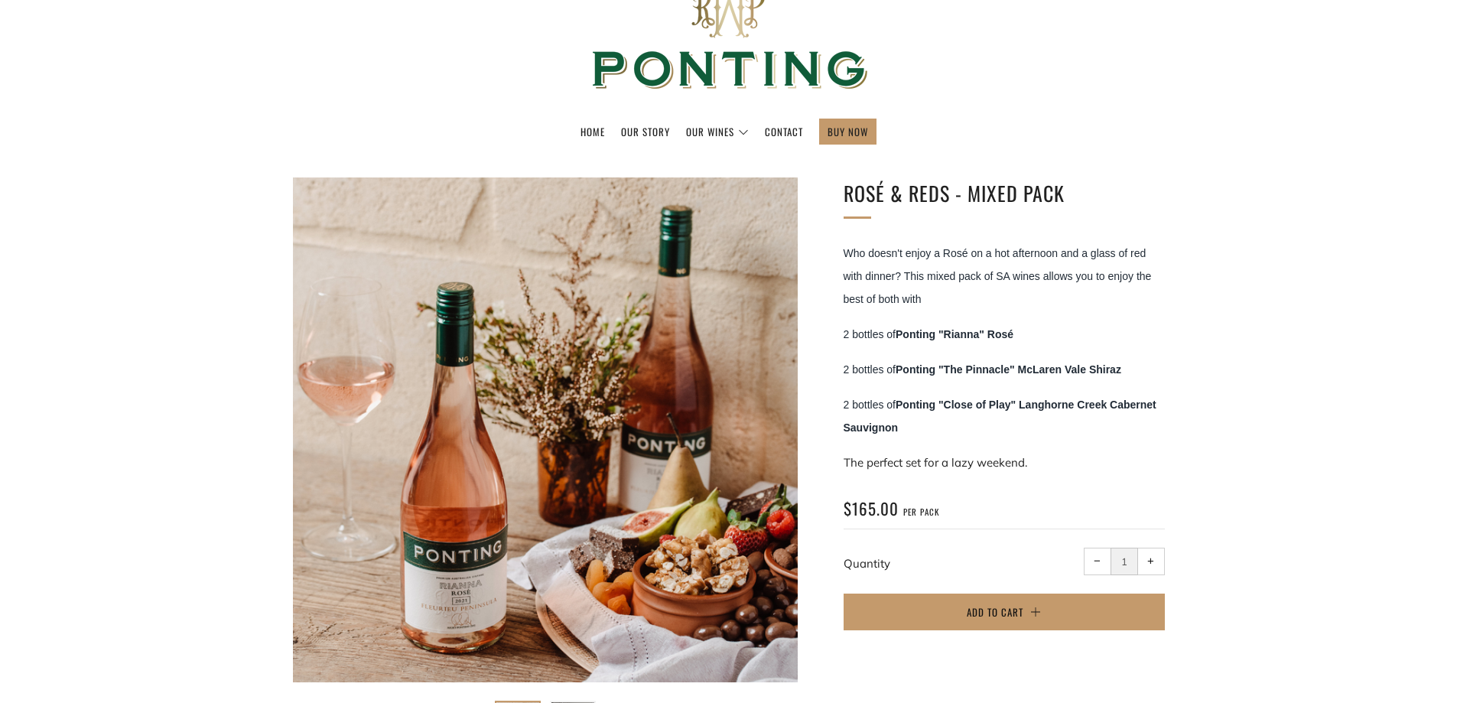
scroll to position [153, 0]
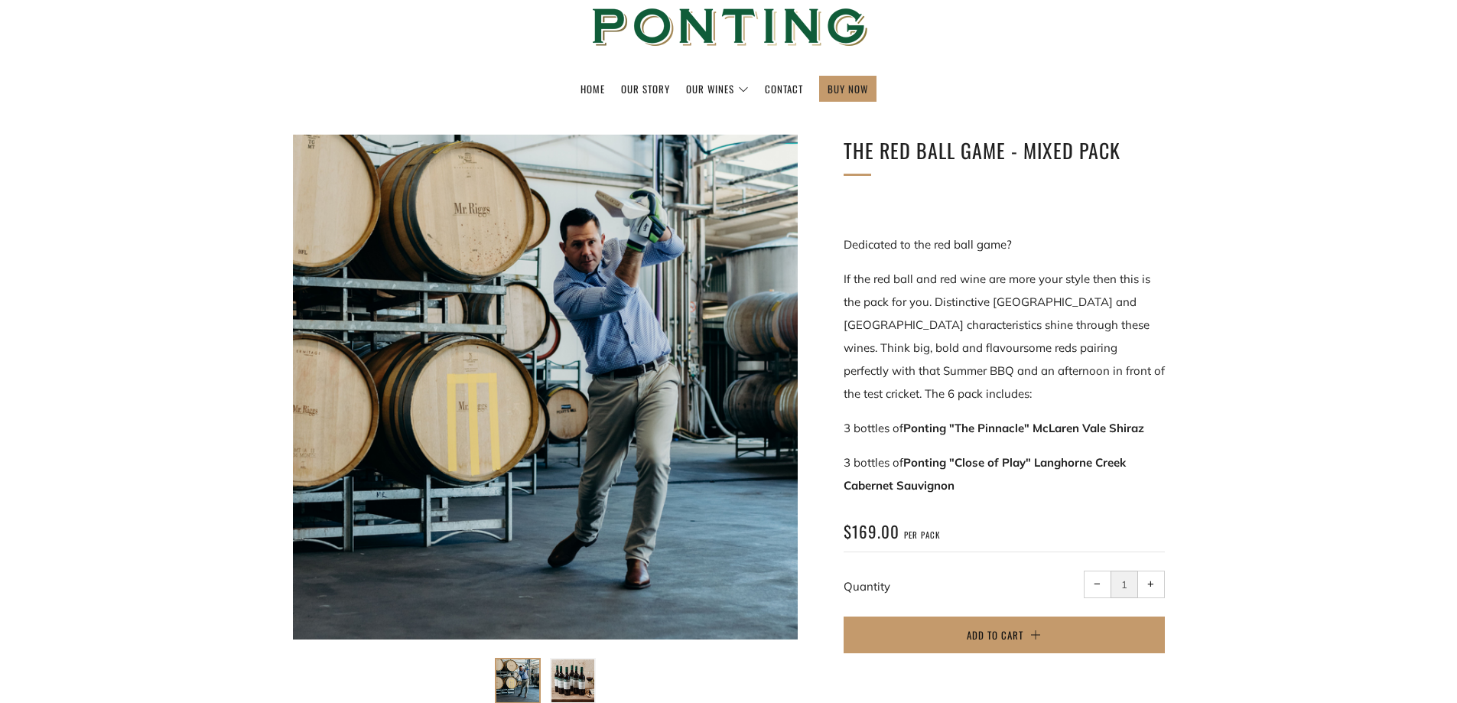
scroll to position [153, 0]
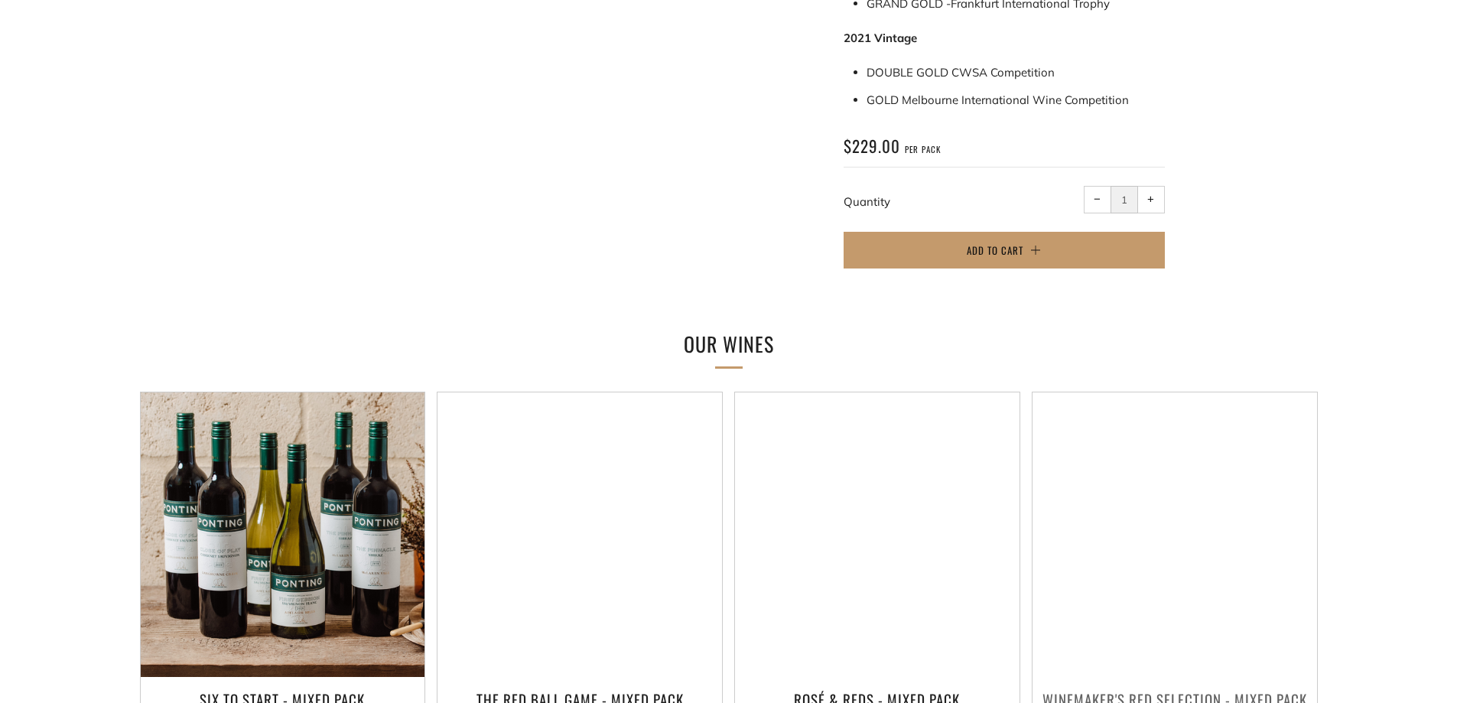
scroll to position [1071, 0]
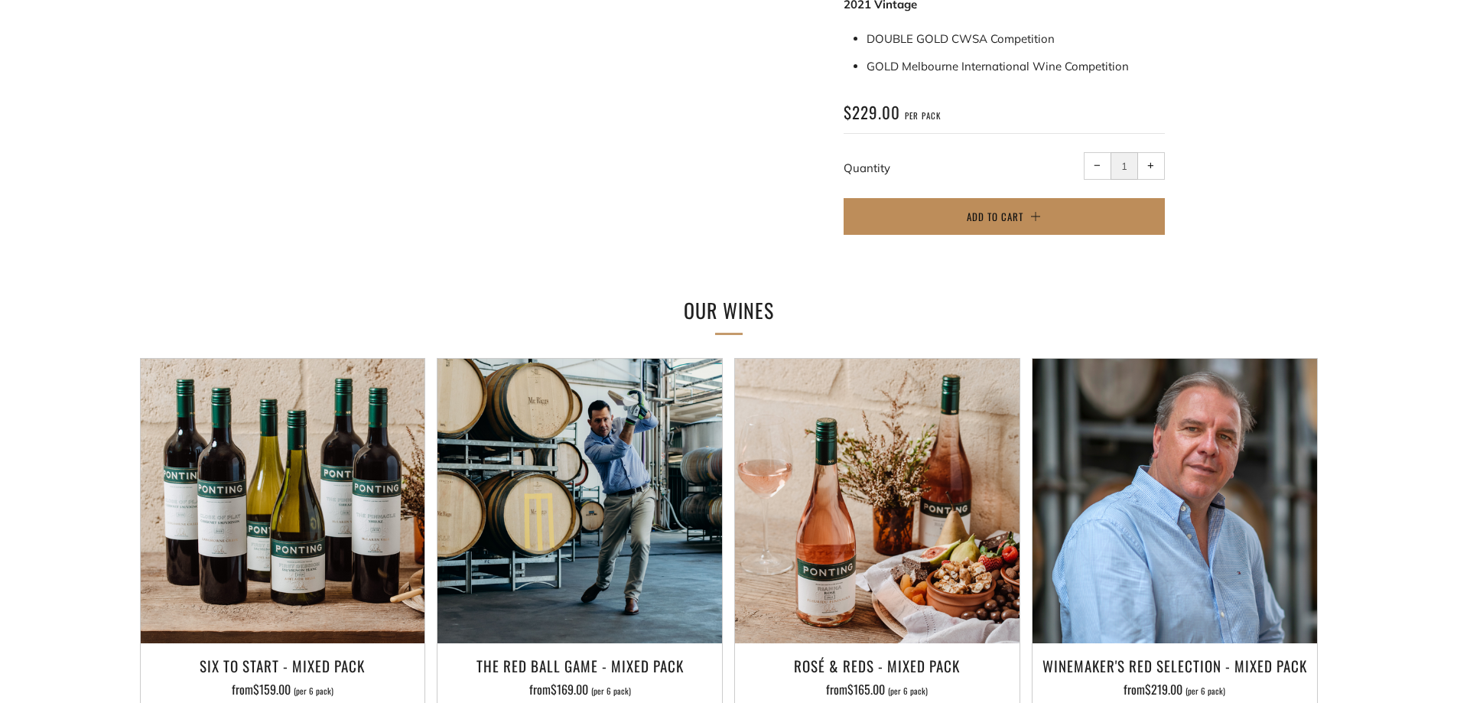
click at [980, 209] on span "Add to Cart" at bounding box center [995, 216] width 57 height 15
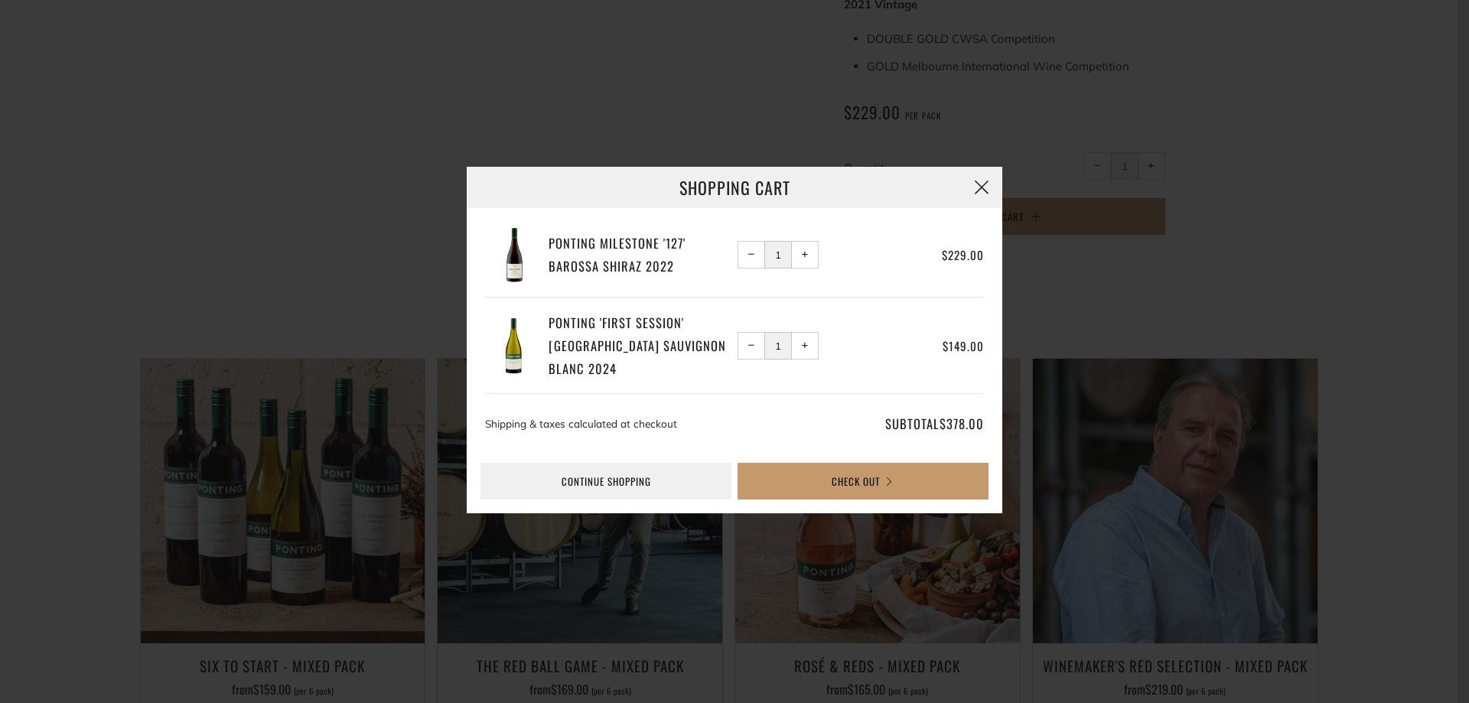
click at [984, 181] on button "button" at bounding box center [981, 187] width 41 height 41
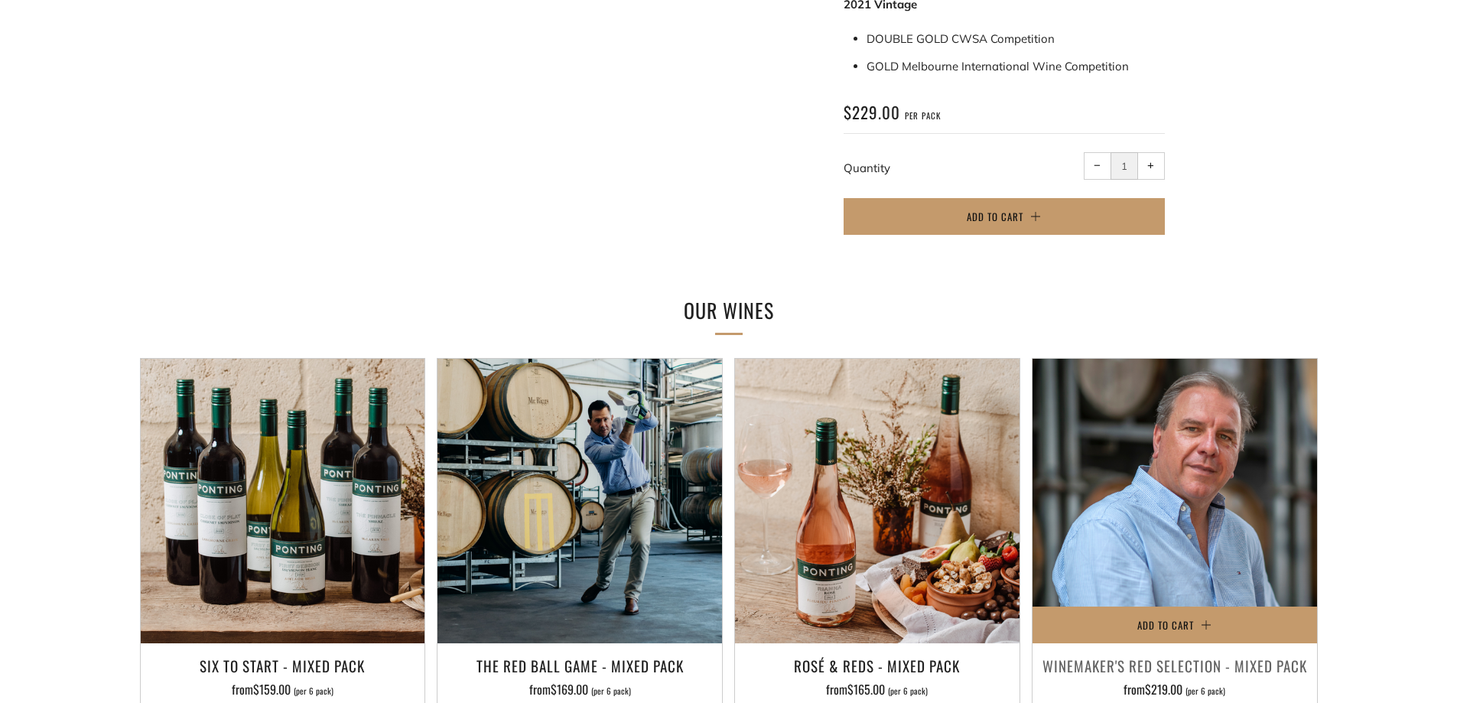
click at [1182, 653] on h3 "Winemaker's Red Selection - Mixed Pack" at bounding box center [1174, 666] width 269 height 26
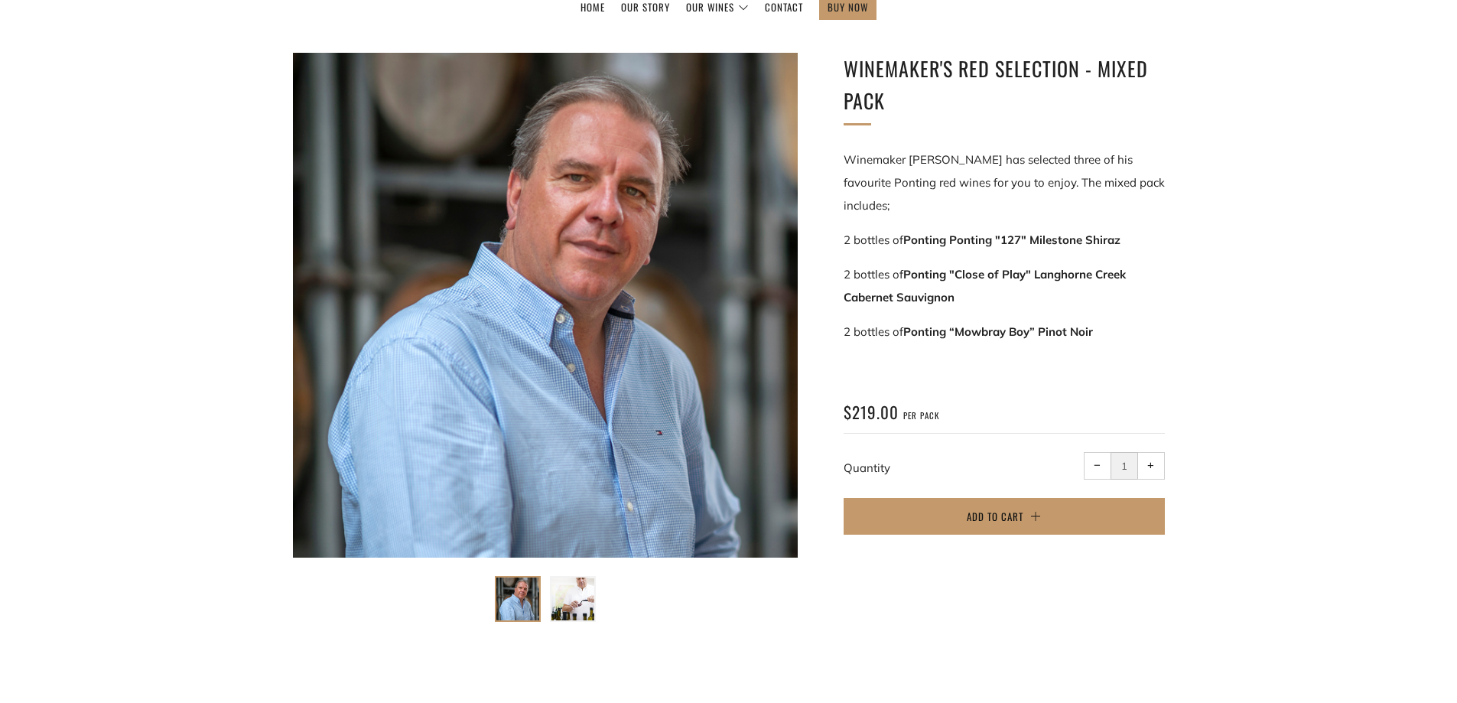
scroll to position [153, 0]
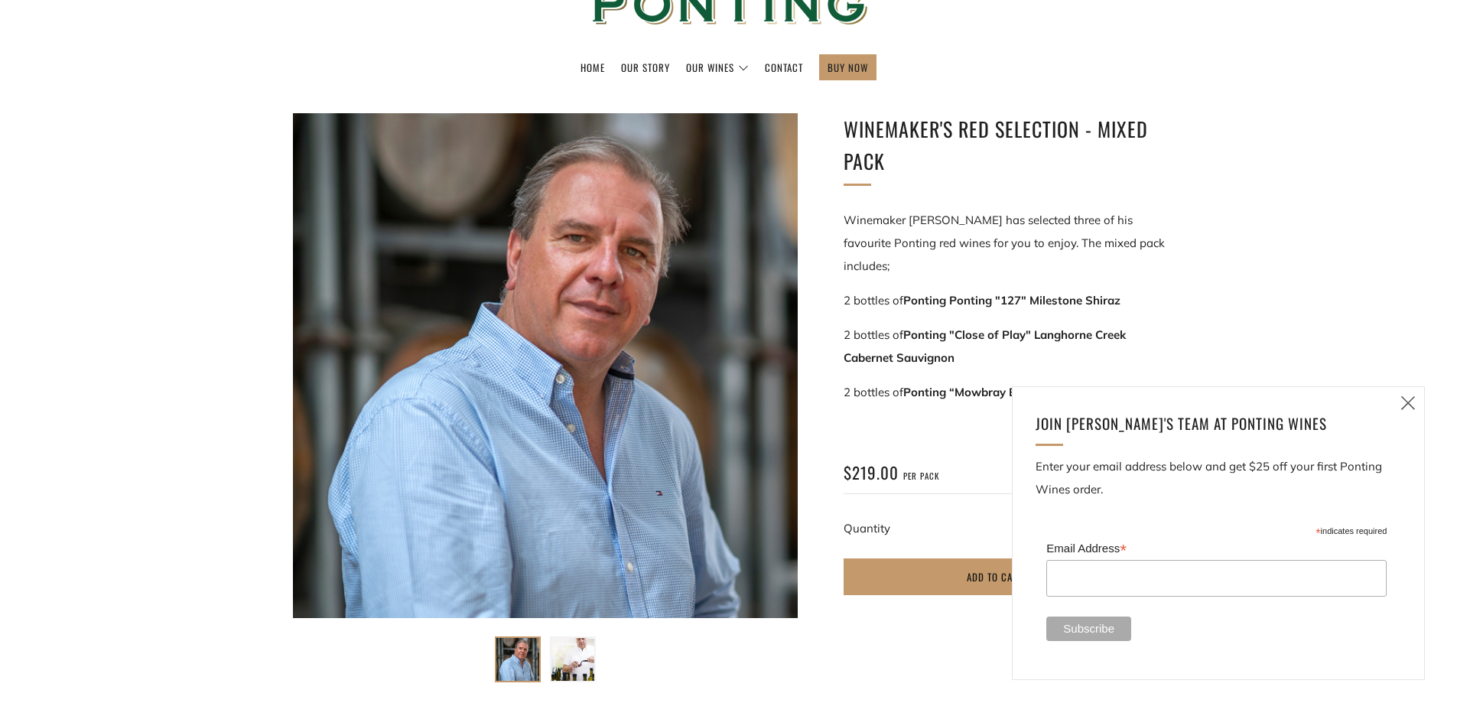
click at [1411, 399] on icon at bounding box center [1408, 402] width 18 height 19
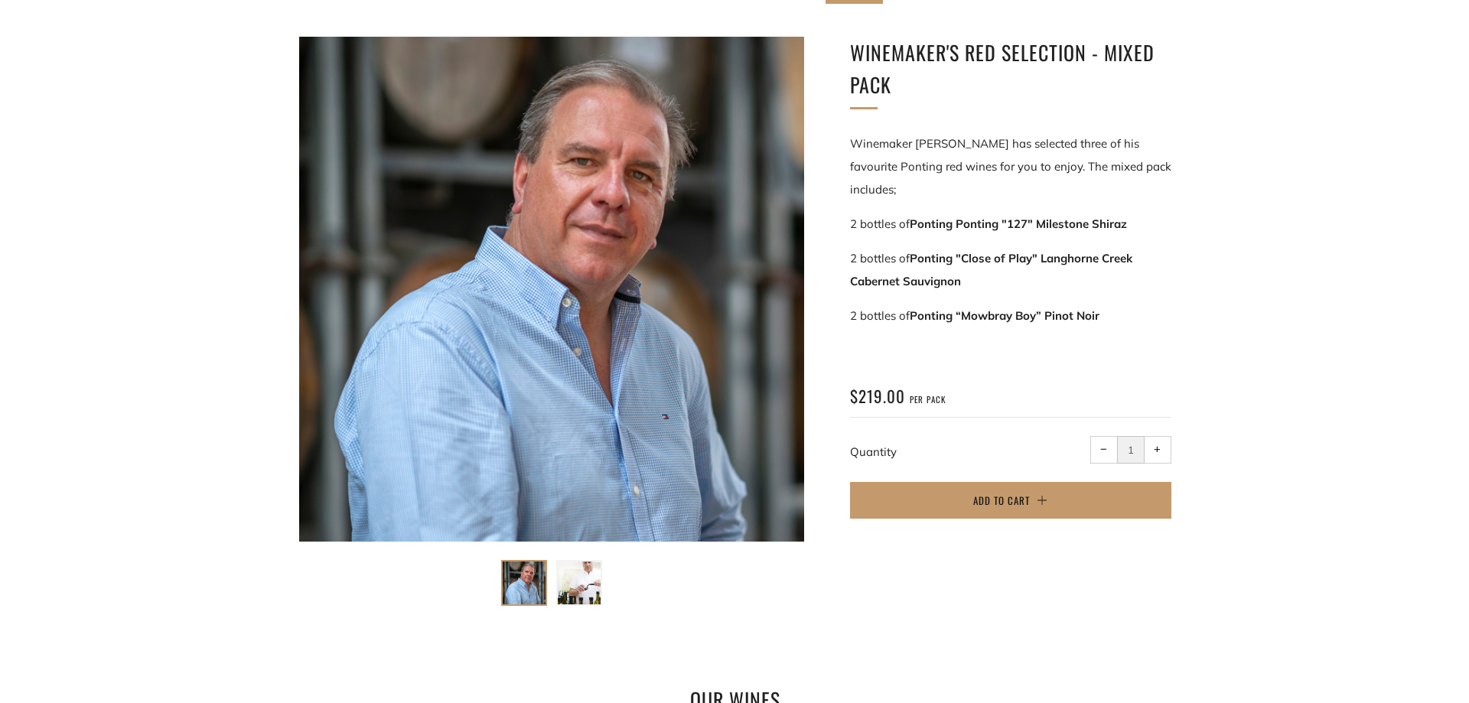
scroll to position [0, 0]
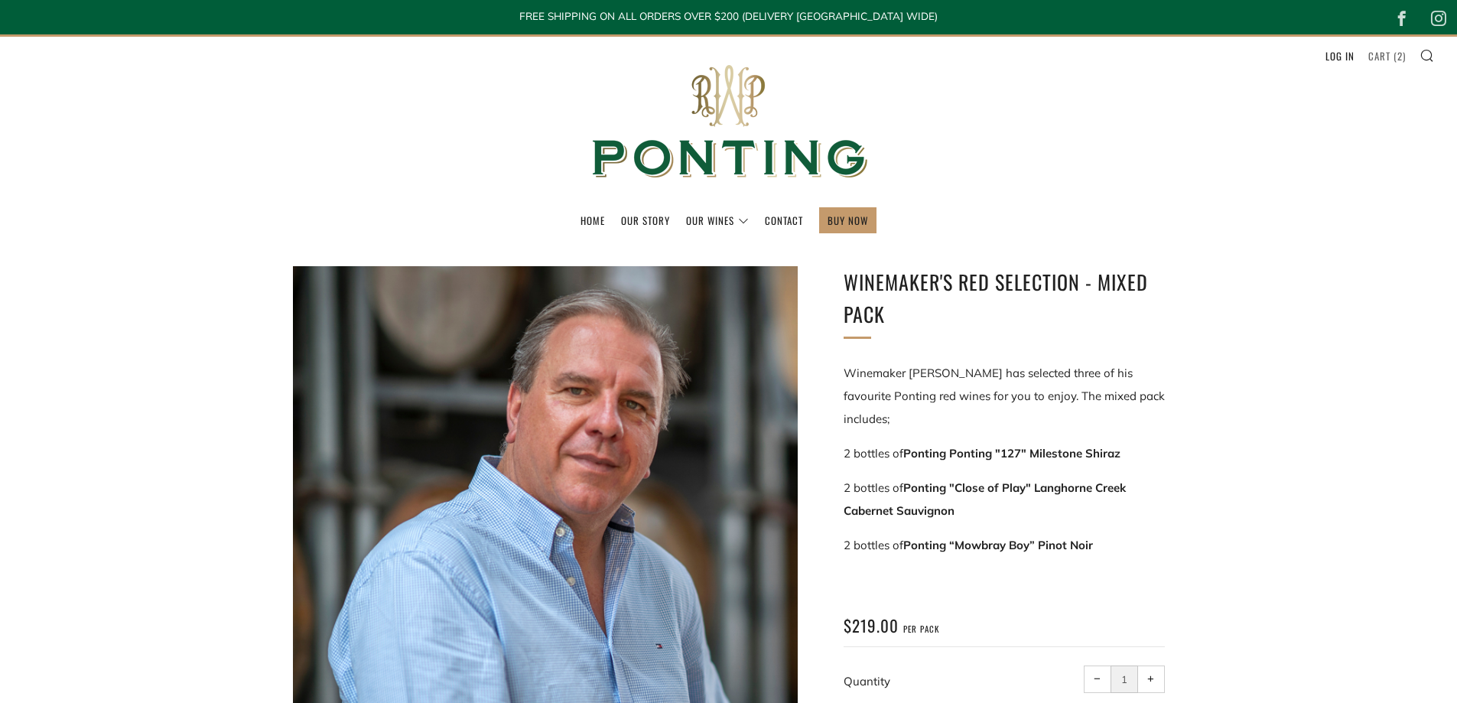
click at [1385, 50] on link "Cart ( 2 )" at bounding box center [1387, 56] width 37 height 24
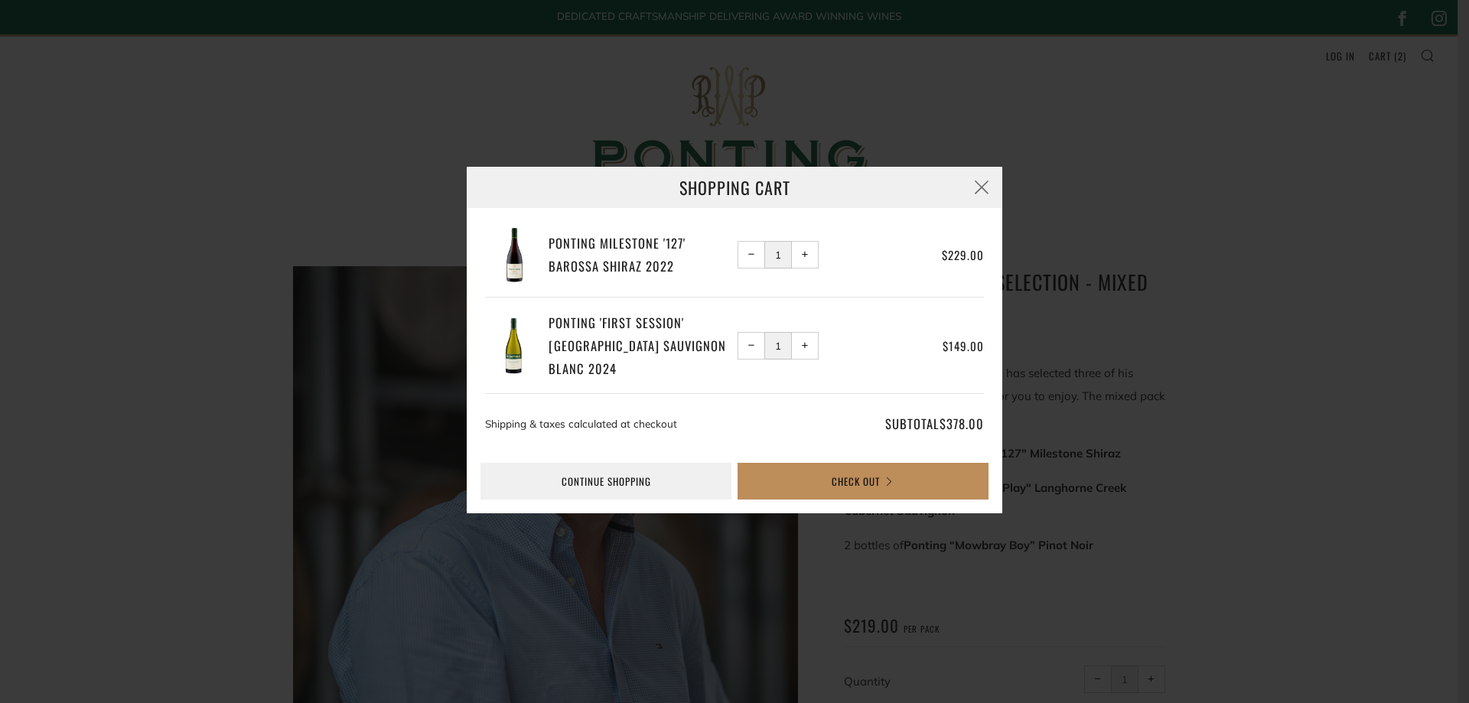
click at [854, 481] on button "Check Out" at bounding box center [862, 481] width 251 height 37
